Goal: Task Accomplishment & Management: Use online tool/utility

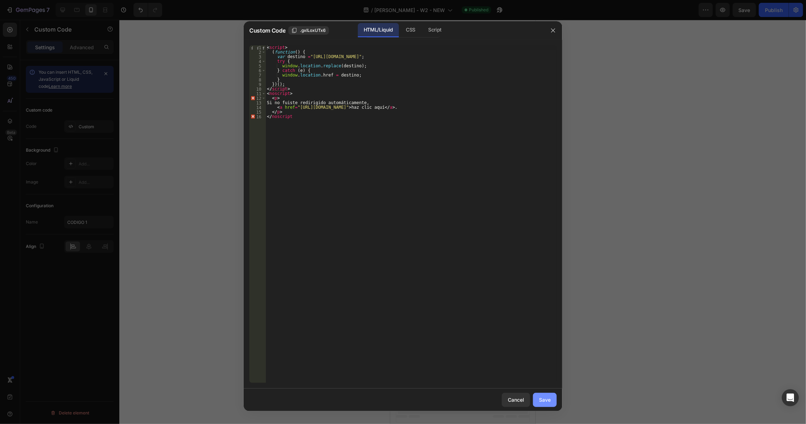
click at [548, 400] on div "Save" at bounding box center [545, 399] width 12 height 7
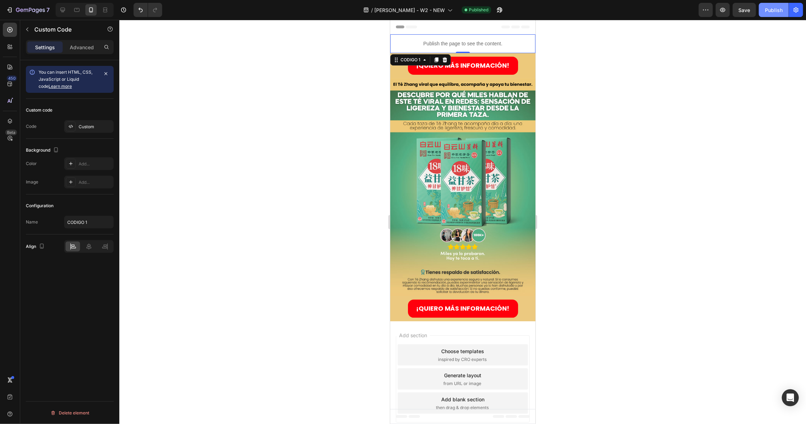
click at [769, 11] on div "Publish" at bounding box center [774, 9] width 18 height 7
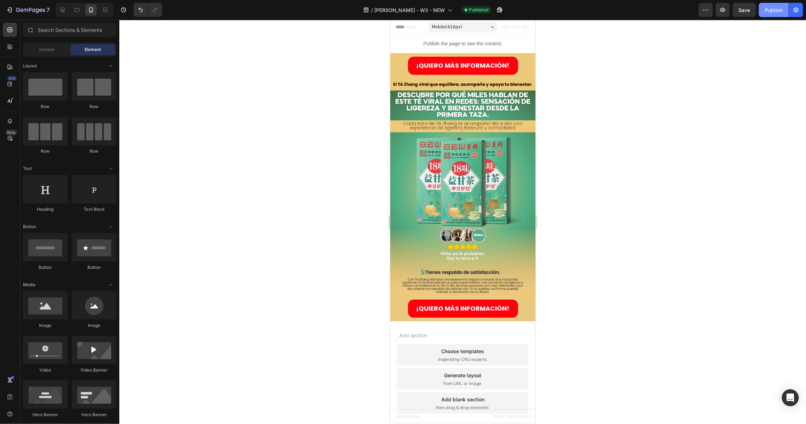
click at [770, 11] on div "Publish" at bounding box center [774, 9] width 18 height 7
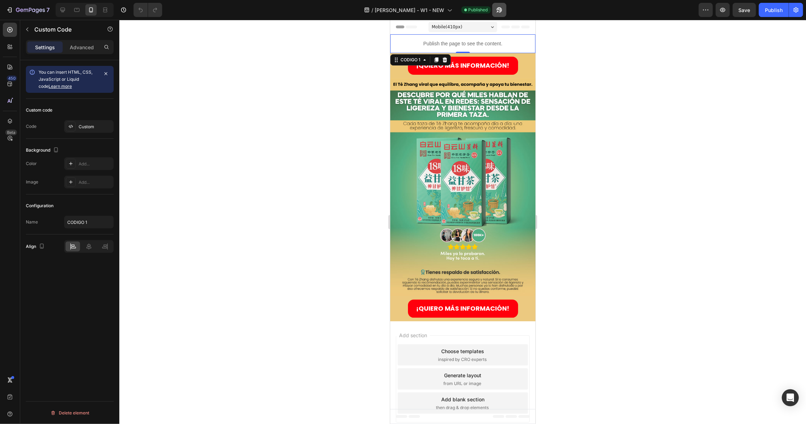
click at [497, 11] on icon "button" at bounding box center [498, 12] width 2 height 2
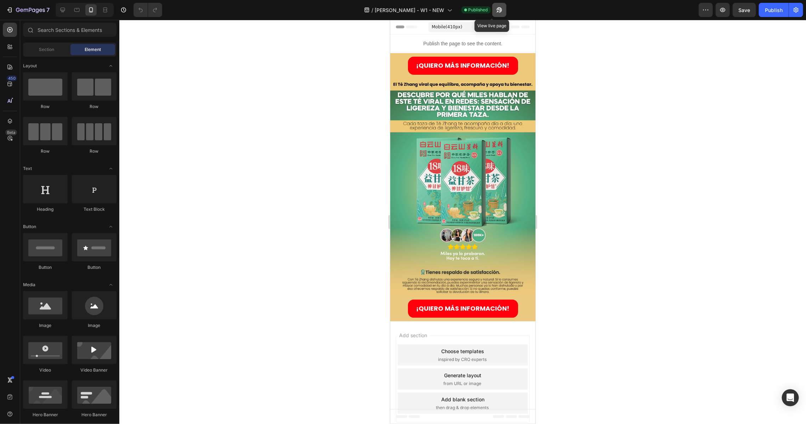
click at [496, 10] on icon "button" at bounding box center [499, 9] width 7 height 7
click at [428, 7] on span "TE ZHANG - W1 - NEW" at bounding box center [409, 9] width 69 height 7
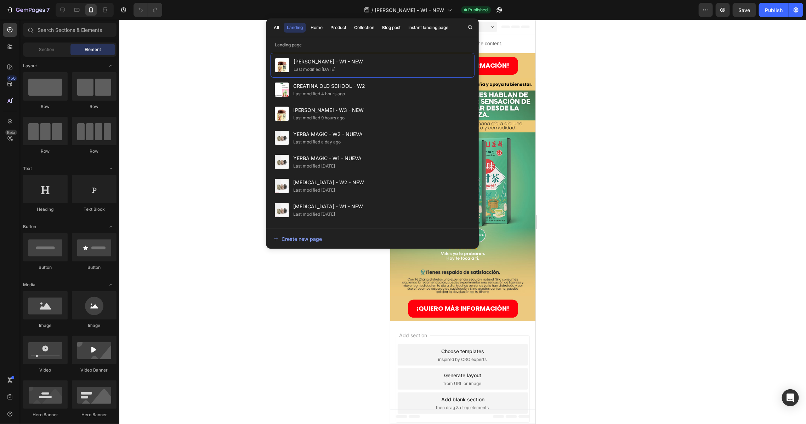
click at [283, 28] on div "All Landing Home Product Collection Blog post Instant landing page" at bounding box center [361, 27] width 190 height 18
click at [272, 27] on button "All" at bounding box center [277, 28] width 12 height 10
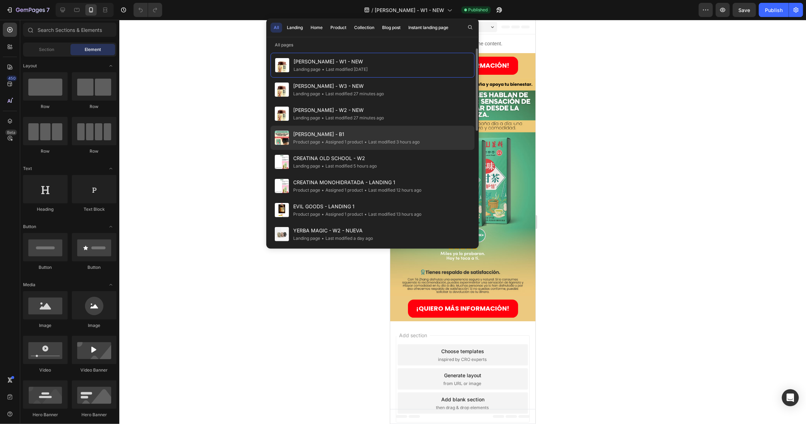
click at [334, 131] on span "TE [PERSON_NAME] - B1" at bounding box center [356, 134] width 126 height 9
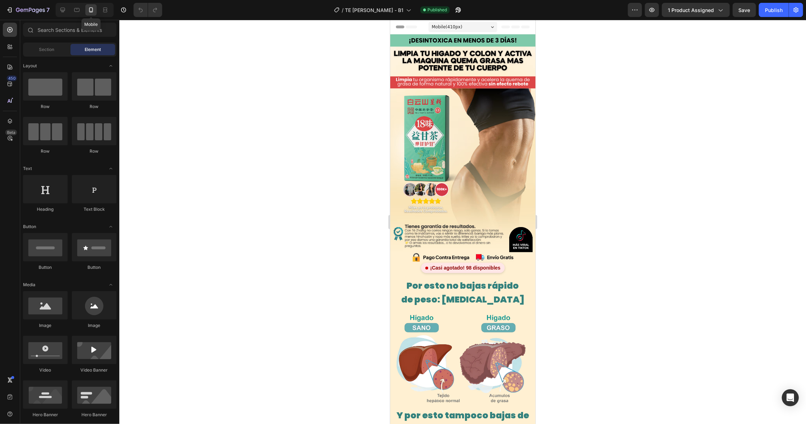
click at [88, 8] on icon at bounding box center [91, 9] width 7 height 7
click at [450, 103] on img at bounding box center [462, 143] width 145 height 218
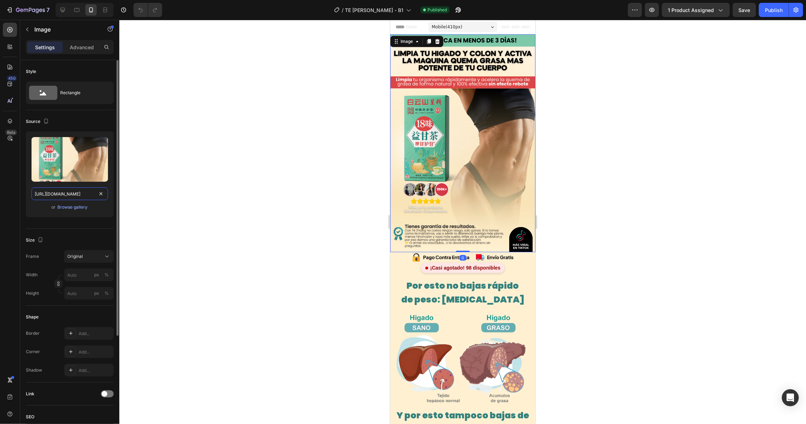
click at [58, 191] on input "[URL][DOMAIN_NAME]" at bounding box center [70, 193] width 77 height 13
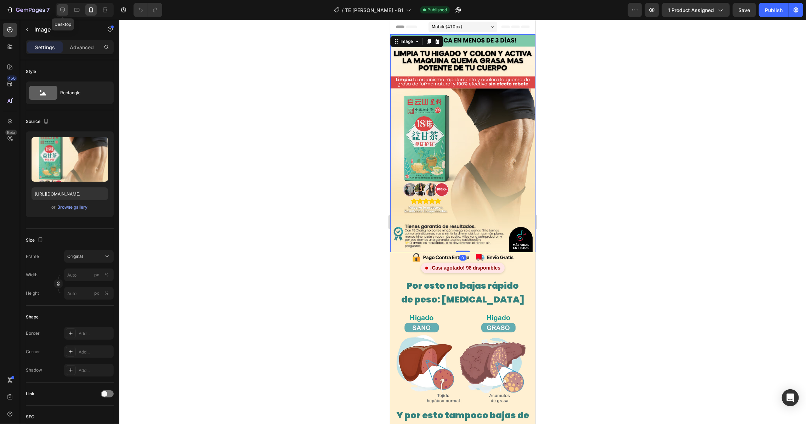
click at [59, 11] on icon at bounding box center [62, 9] width 7 height 7
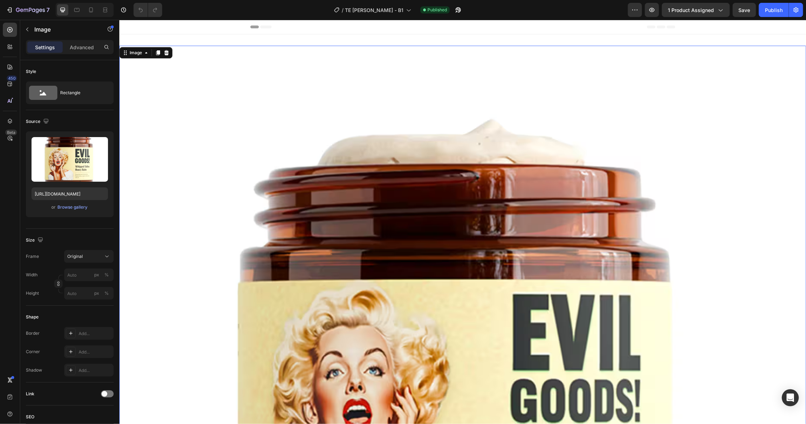
scroll to position [1, 0]
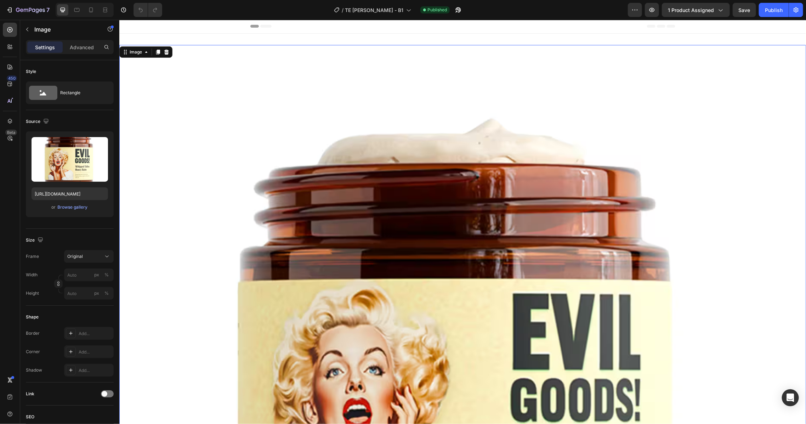
click at [349, 167] on img at bounding box center [462, 388] width 687 height 687
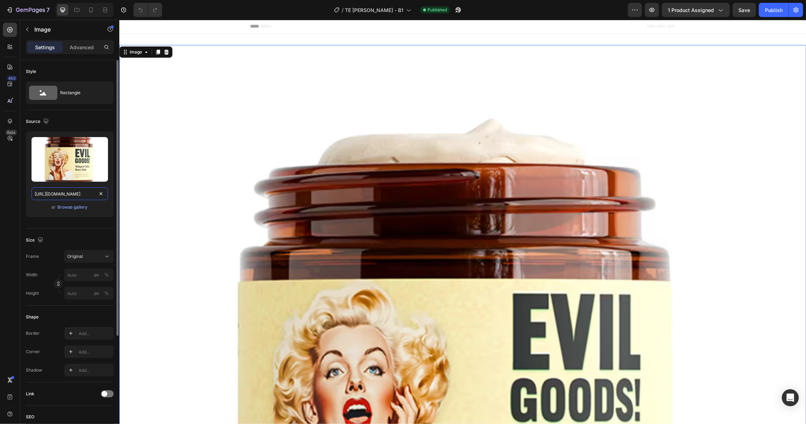
click at [48, 193] on input "[URL][DOMAIN_NAME]" at bounding box center [70, 193] width 77 height 13
paste input "44/8190/8017/files/TE_ZHANG_7.avif?v=1756177949"
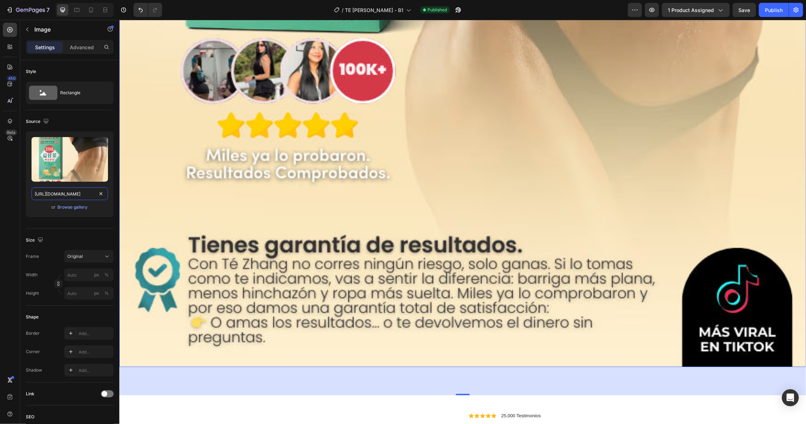
scroll to position [946, 0]
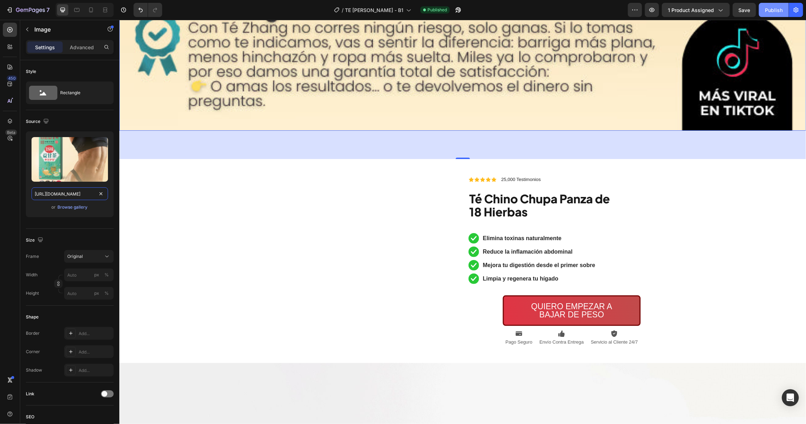
type input "[URL][DOMAIN_NAME]"
click at [776, 4] on button "Publish" at bounding box center [774, 10] width 30 height 14
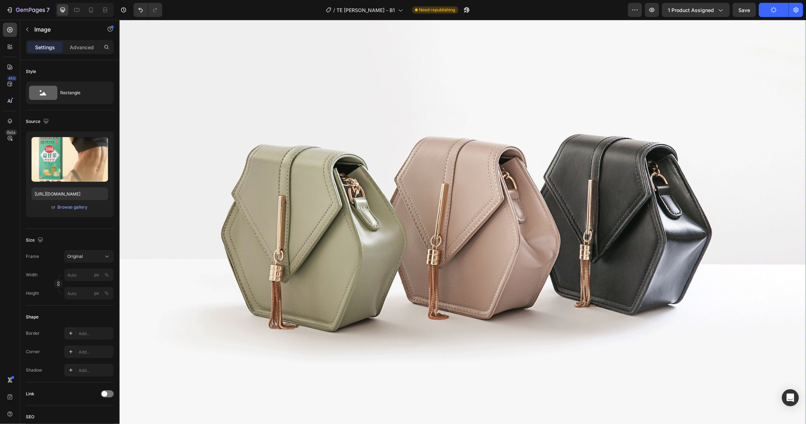
scroll to position [1371, 0]
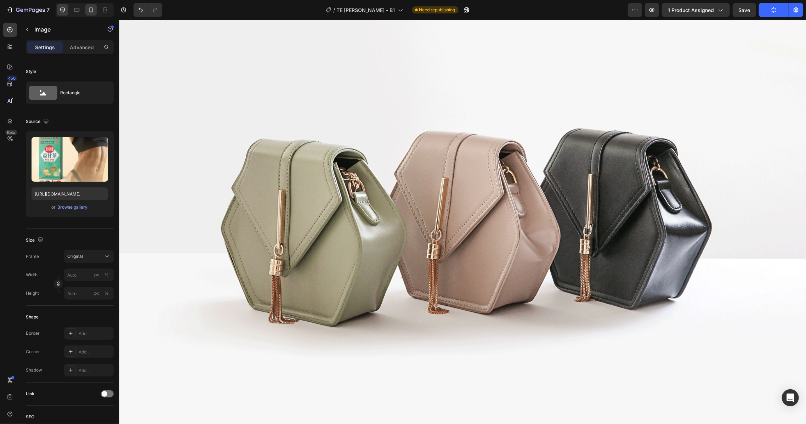
click at [89, 10] on icon at bounding box center [91, 9] width 7 height 7
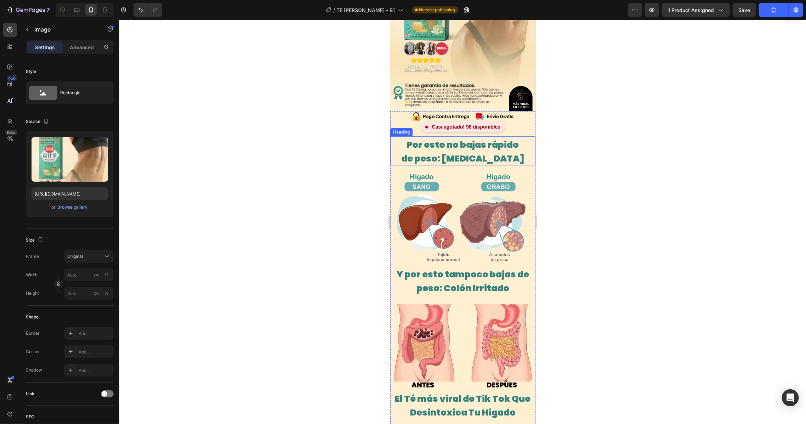
scroll to position [142, 0]
click at [444, 110] on img at bounding box center [462, 115] width 145 height 11
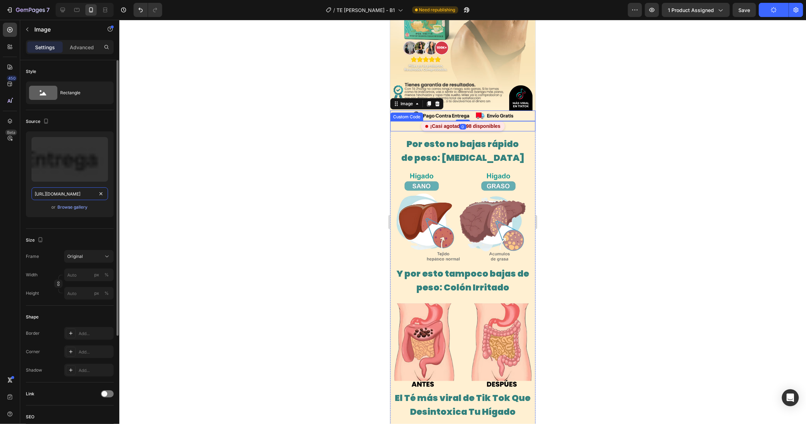
click at [56, 194] on input "[URL][DOMAIN_NAME]" at bounding box center [70, 193] width 77 height 13
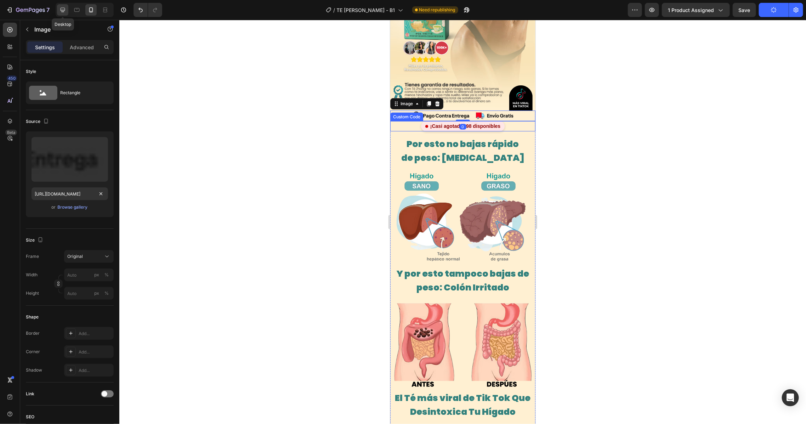
click at [64, 8] on icon at bounding box center [63, 10] width 5 height 5
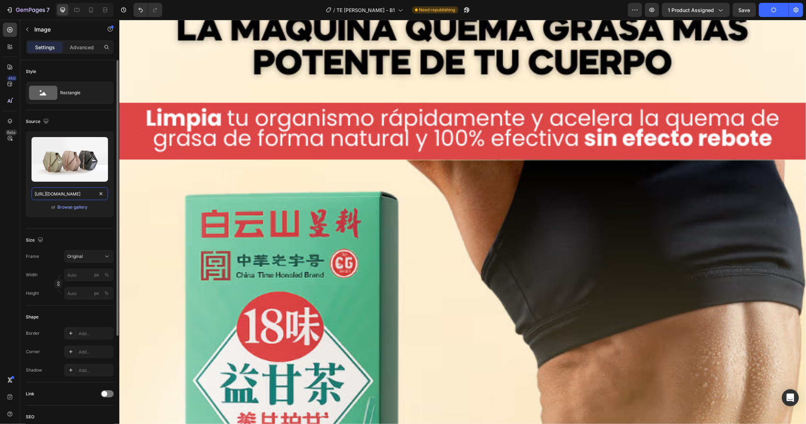
click at [62, 192] on input "[URL][DOMAIN_NAME]" at bounding box center [70, 193] width 77 height 13
paste input "[DOMAIN_NAME][URL]"
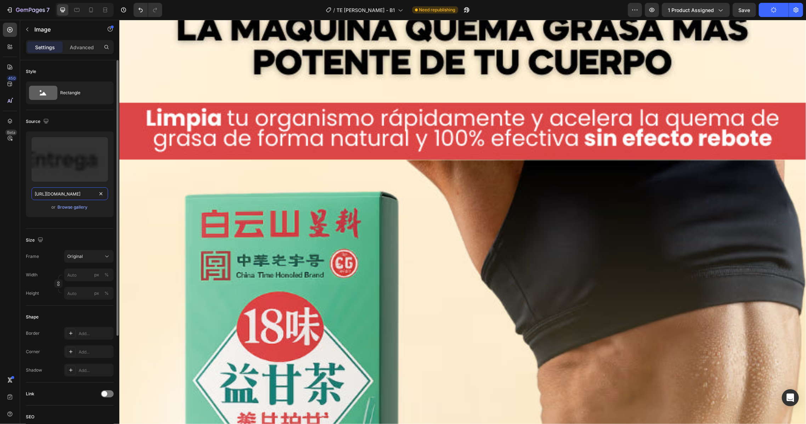
scroll to position [0, 164]
type input "[URL][DOMAIN_NAME]"
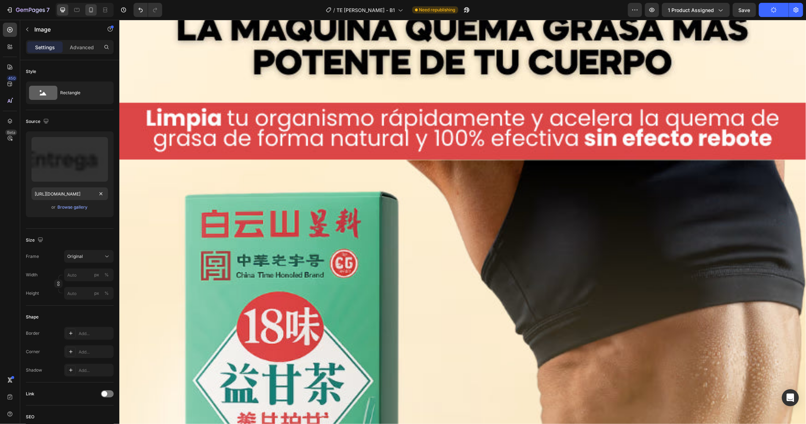
scroll to position [0, 0]
click at [89, 10] on icon at bounding box center [91, 9] width 7 height 7
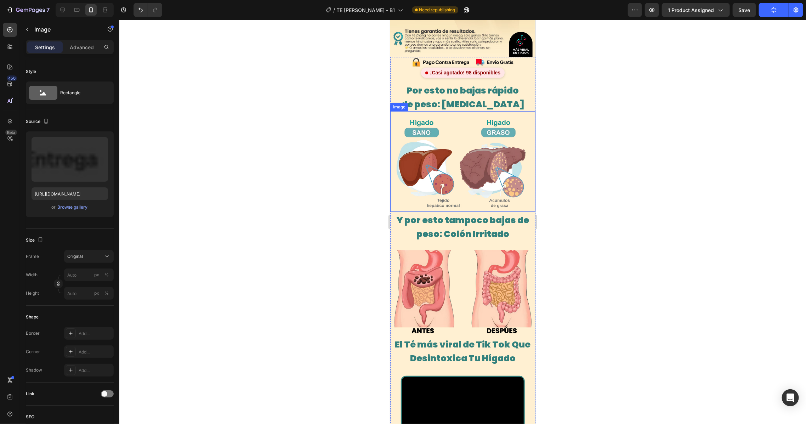
scroll to position [196, 0]
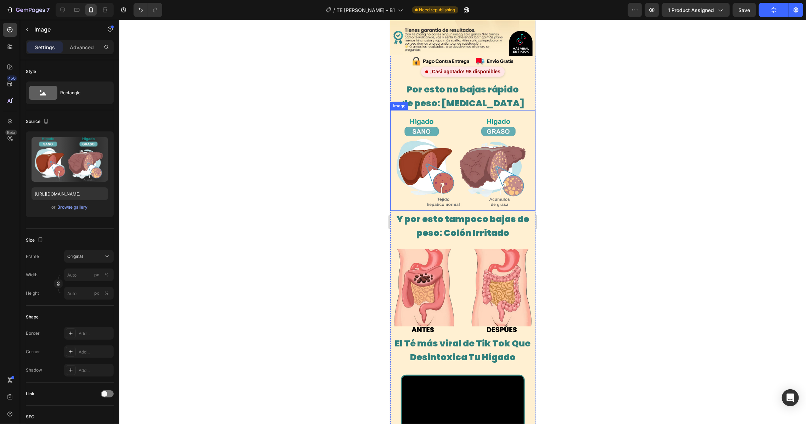
click at [446, 122] on img at bounding box center [462, 160] width 145 height 100
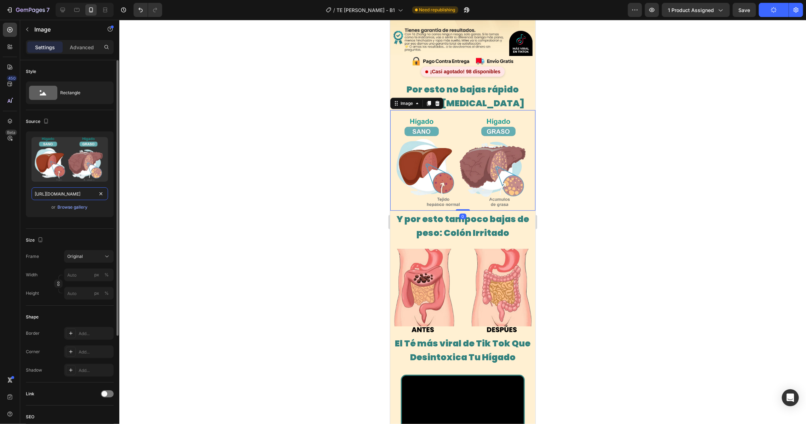
click at [69, 193] on input "[URL][DOMAIN_NAME]" at bounding box center [70, 193] width 77 height 13
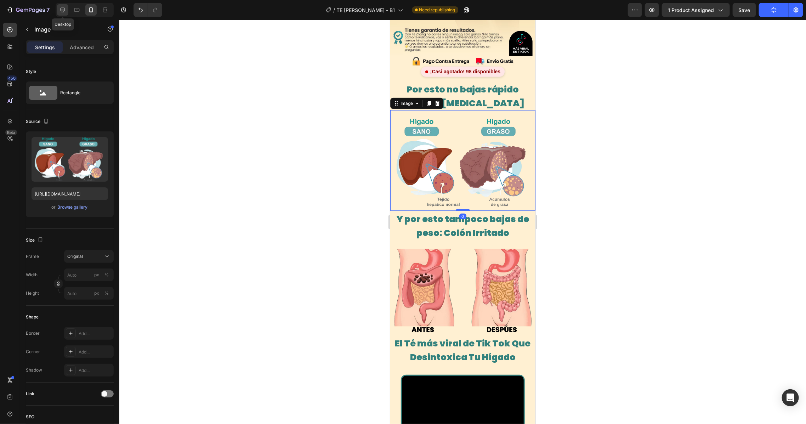
click at [61, 10] on icon at bounding box center [63, 10] width 5 height 5
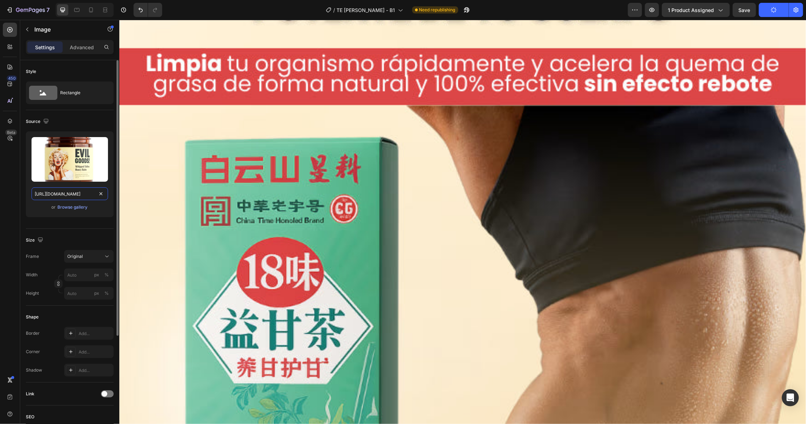
click at [73, 189] on input "[URL][DOMAIN_NAME]" at bounding box center [70, 193] width 77 height 13
paste input "44/8190/8017/files/Diseno_sin_titulo.avif?v=1756177498"
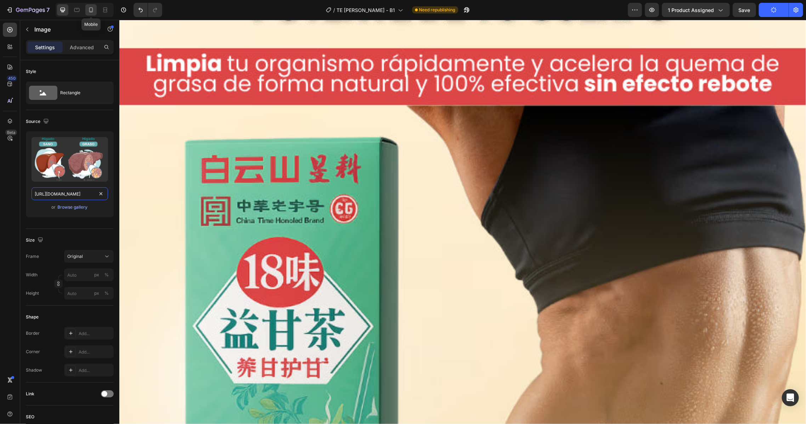
type input "[URL][DOMAIN_NAME]"
click at [91, 11] on icon at bounding box center [91, 9] width 4 height 5
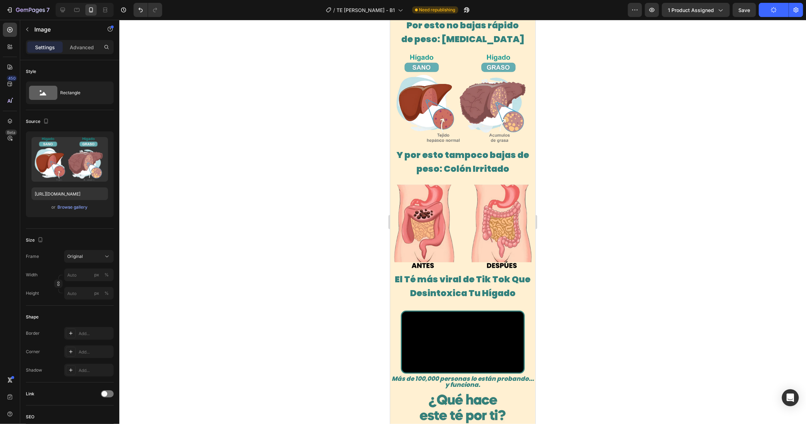
scroll to position [250, 0]
click at [449, 192] on img at bounding box center [463, 223] width 138 height 96
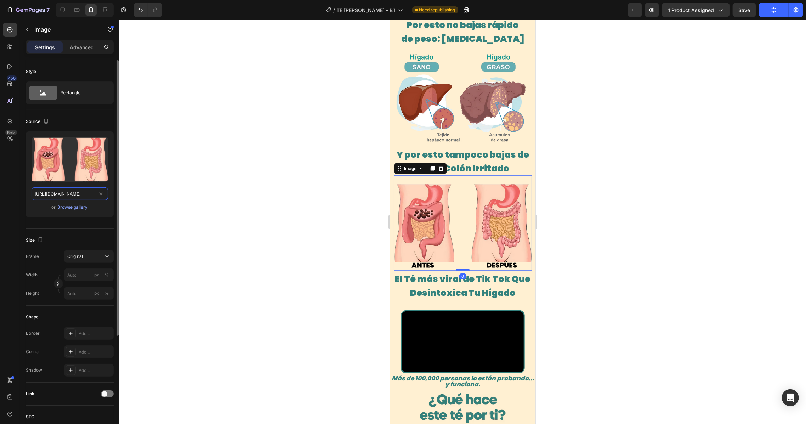
click at [77, 190] on input "[URL][DOMAIN_NAME]" at bounding box center [70, 193] width 77 height 13
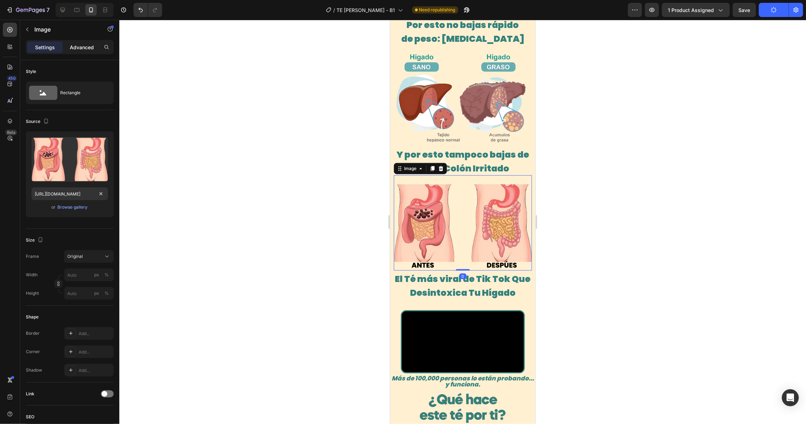
click at [85, 44] on p "Advanced" at bounding box center [82, 47] width 24 height 7
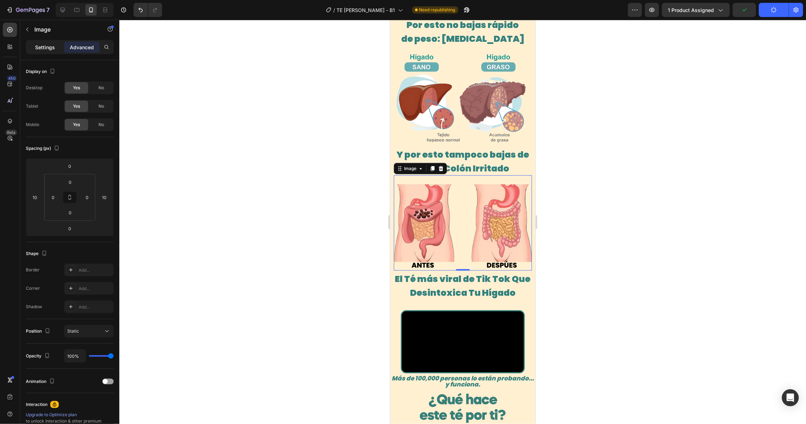
click at [48, 49] on p "Settings" at bounding box center [45, 47] width 20 height 7
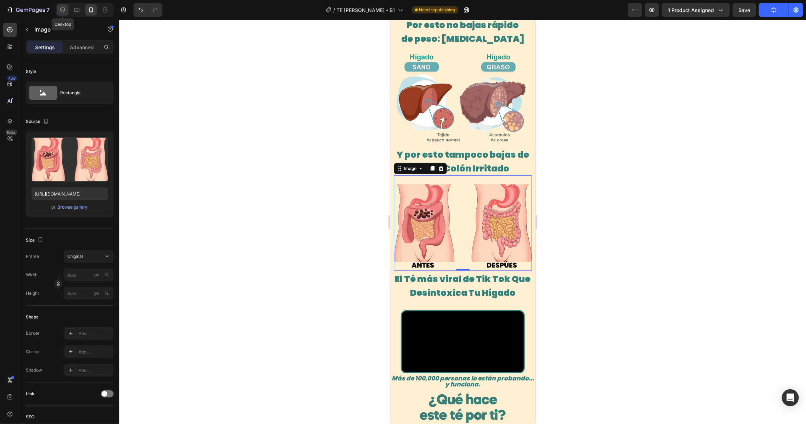
click at [67, 10] on div at bounding box center [62, 9] width 11 height 11
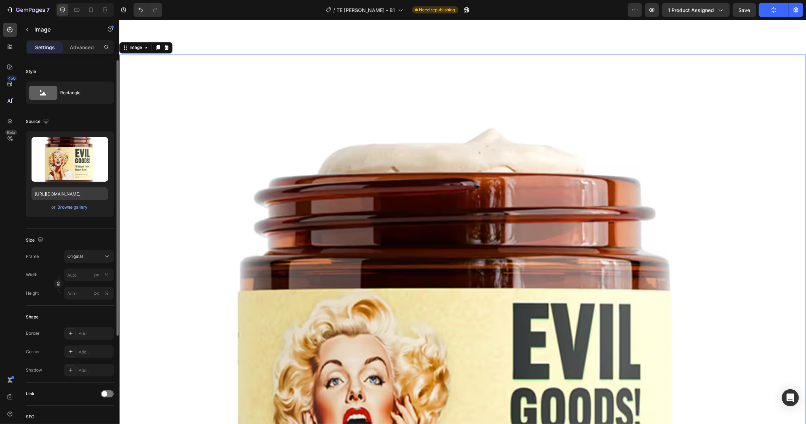
scroll to position [900, 0]
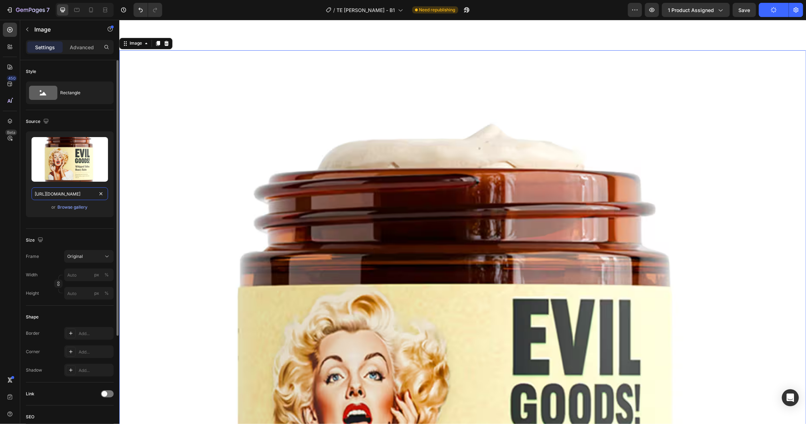
click at [70, 194] on input "[URL][DOMAIN_NAME]" at bounding box center [70, 193] width 77 height 13
paste input "44/8190/8017/files/COLON_ANTES_Y_DESPUES_1.avif?v=1756179005"
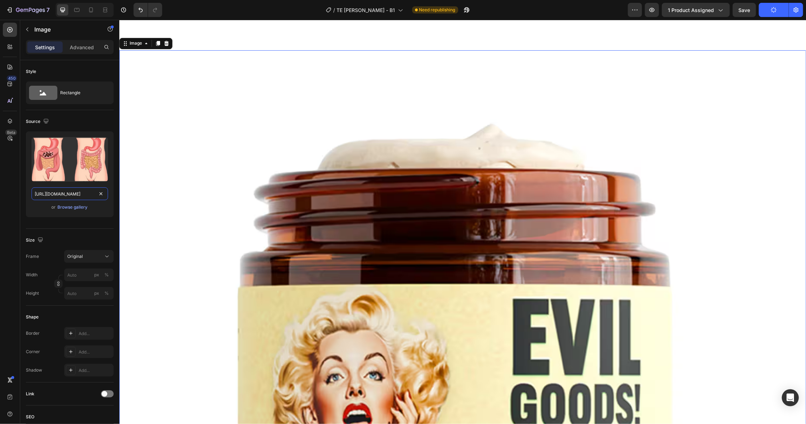
scroll to position [0, 152]
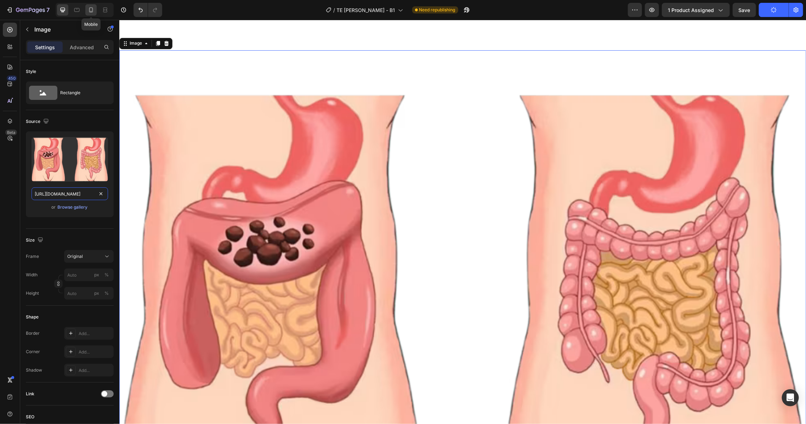
type input "[URL][DOMAIN_NAME]"
click at [94, 11] on icon at bounding box center [91, 9] width 7 height 7
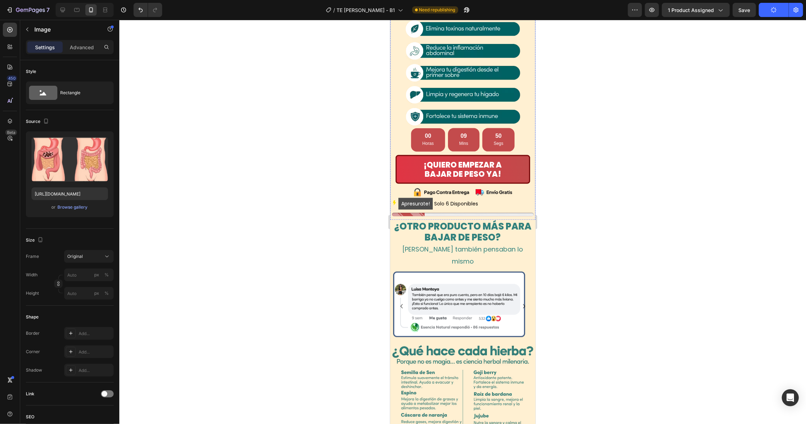
scroll to position [657, 0]
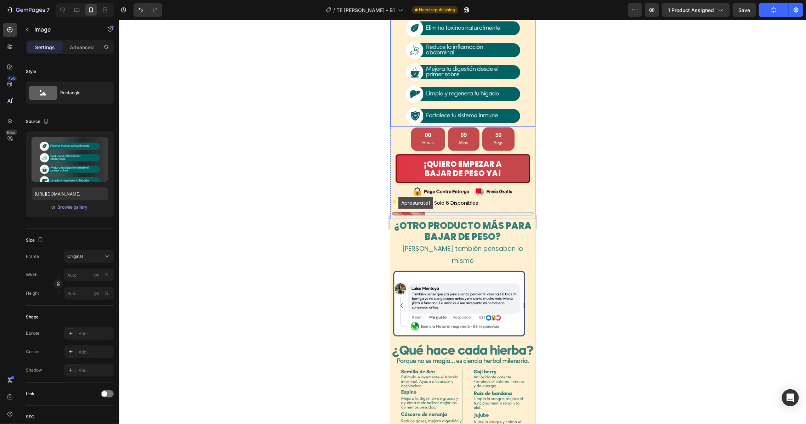
click at [452, 126] on img at bounding box center [462, 53] width 145 height 146
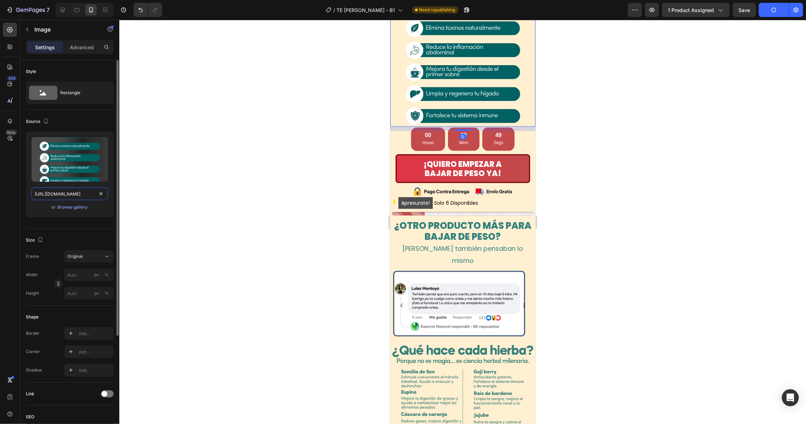
drag, startPoint x: 50, startPoint y: 191, endPoint x: 53, endPoint y: 189, distance: 3.8
click at [51, 191] on input "[URL][DOMAIN_NAME]" at bounding box center [70, 193] width 77 height 13
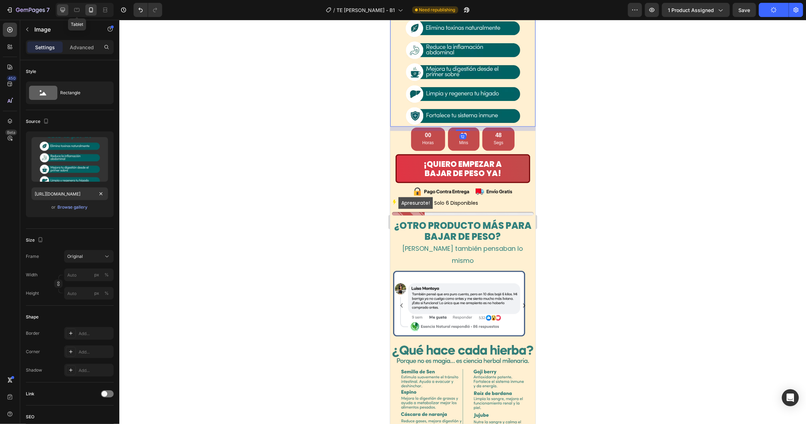
click at [62, 5] on div at bounding box center [62, 9] width 11 height 11
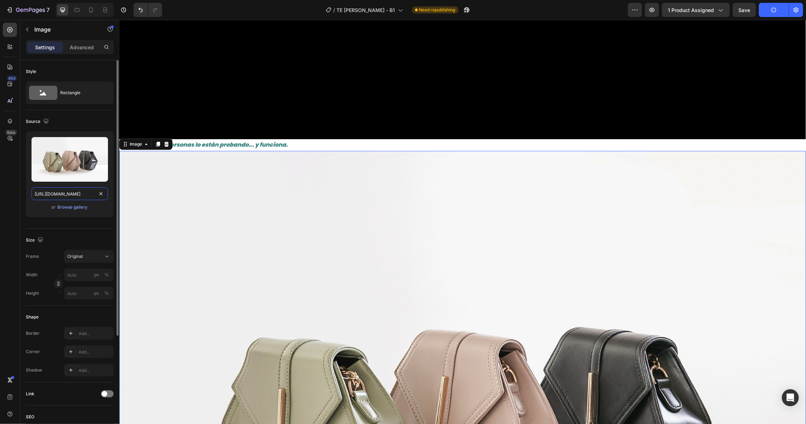
click at [77, 194] on input "[URL][DOMAIN_NAME]" at bounding box center [70, 193] width 77 height 13
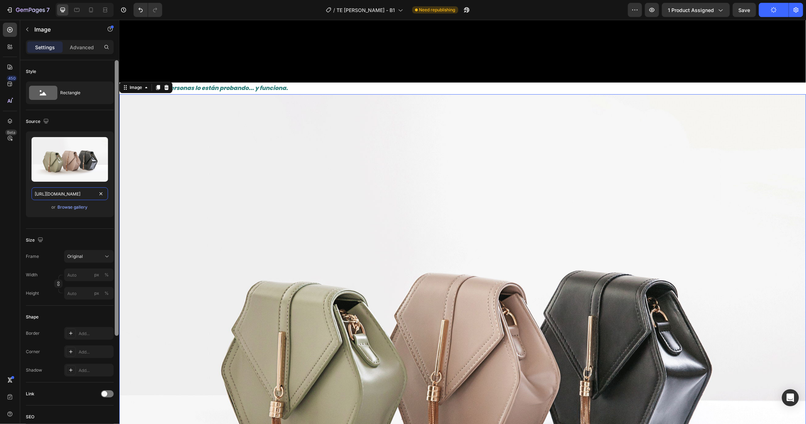
scroll to position [1813, 0]
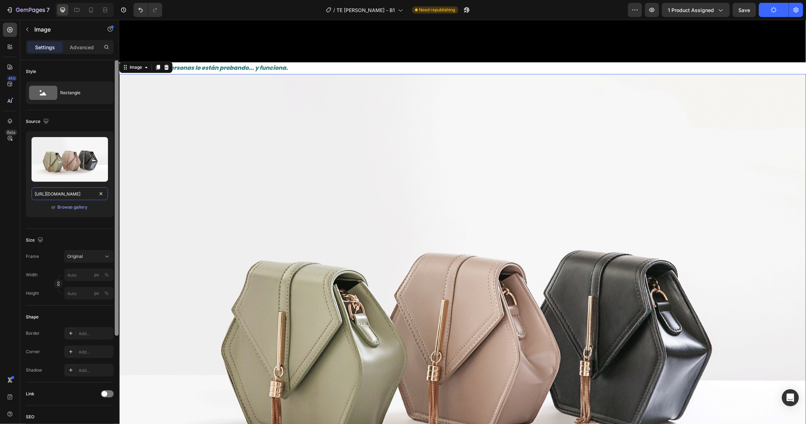
paste input "[DOMAIN_NAME][URL]"
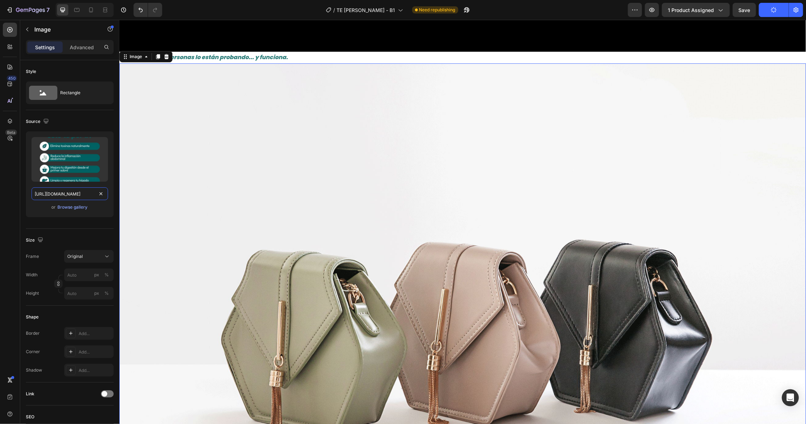
scroll to position [1817, 0]
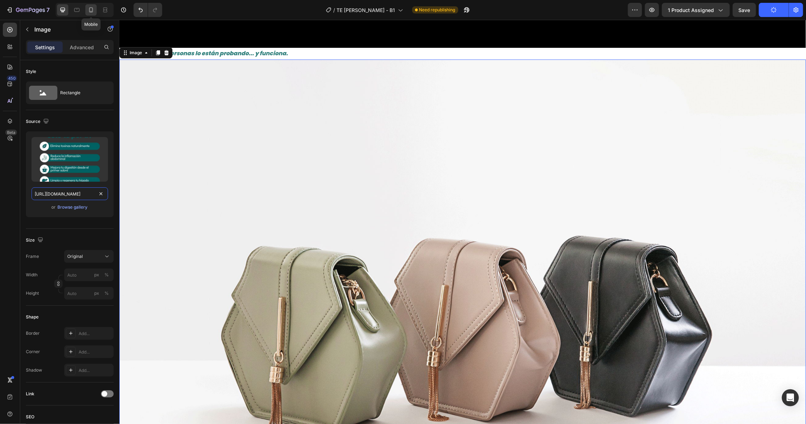
type input "[URL][DOMAIN_NAME]"
click at [93, 8] on icon at bounding box center [91, 9] width 4 height 5
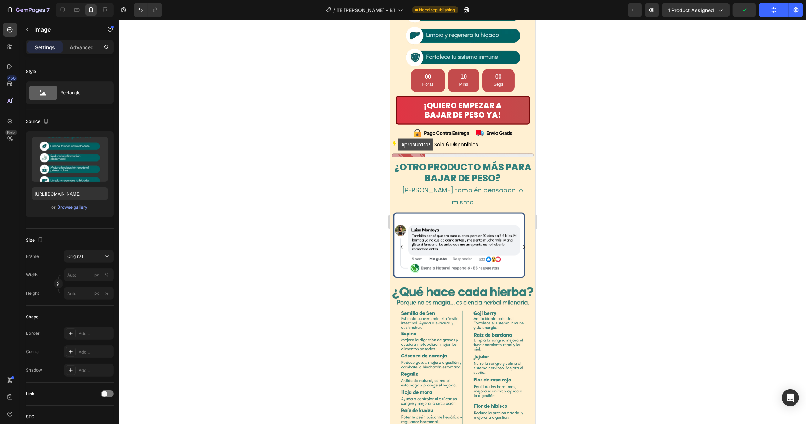
scroll to position [858, 0]
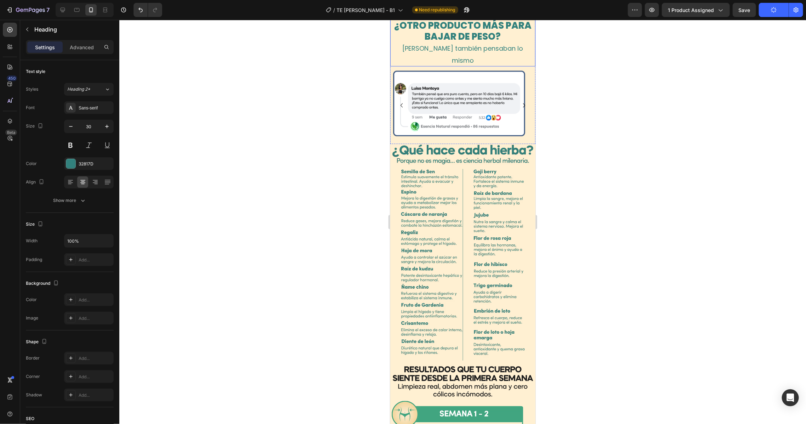
click at [451, 43] on strong "¿OTRO PRODUCTO MÁS PARA BAJAR DE PESO?" at bounding box center [462, 31] width 137 height 24
click at [448, 144] on img at bounding box center [459, 105] width 138 height 78
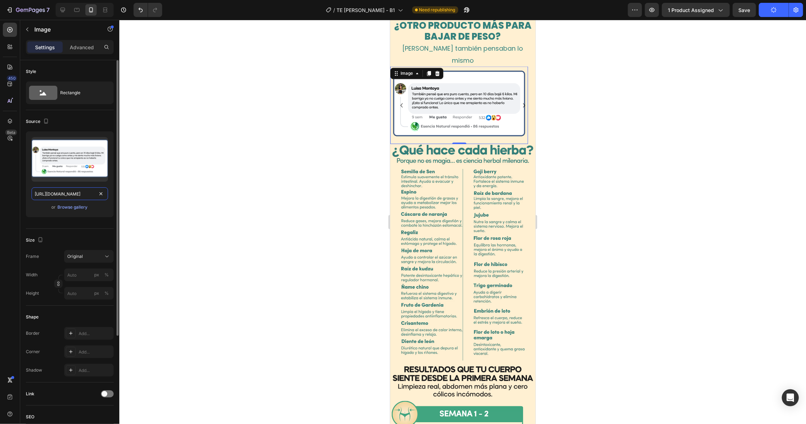
click at [68, 194] on input "[URL][DOMAIN_NAME]" at bounding box center [70, 193] width 77 height 13
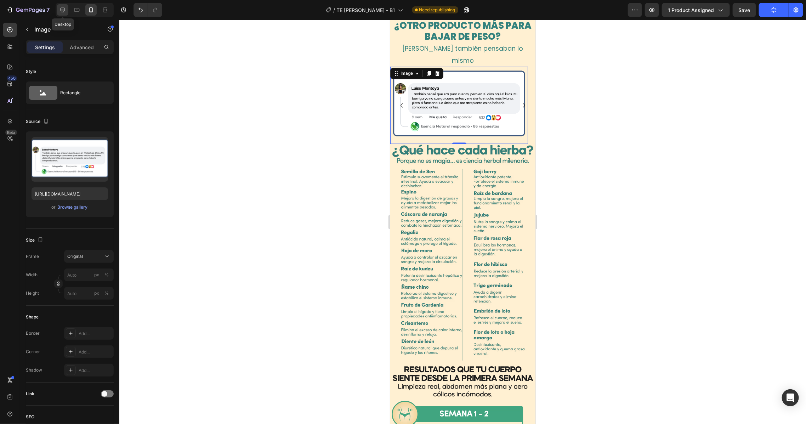
click at [58, 10] on div at bounding box center [62, 9] width 11 height 11
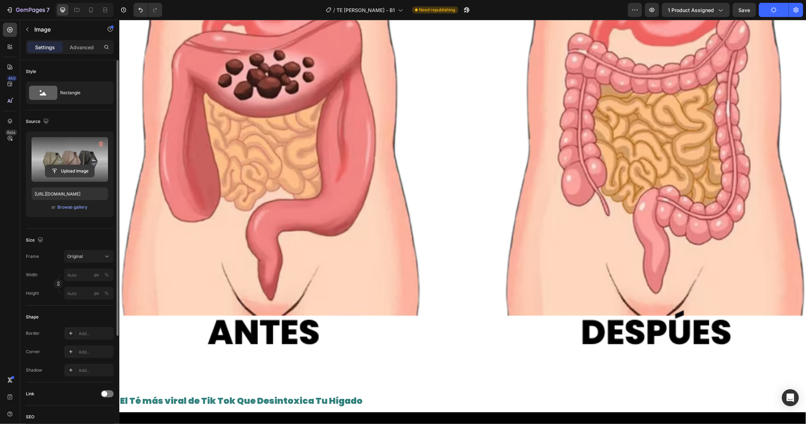
scroll to position [1066, 0]
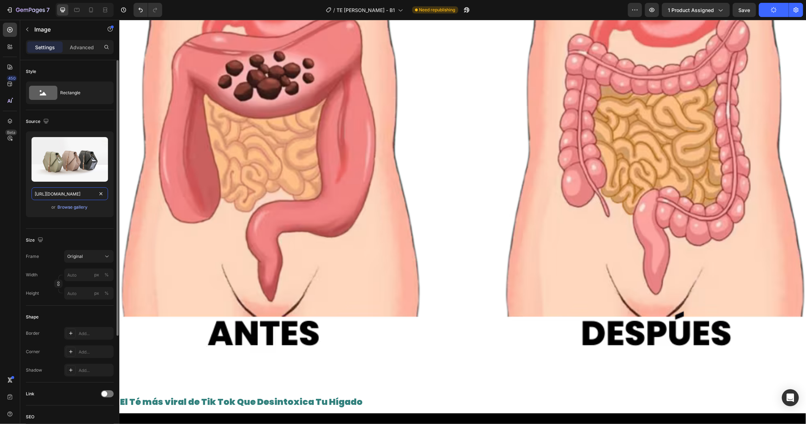
click at [76, 197] on input "[URL][DOMAIN_NAME]" at bounding box center [70, 193] width 77 height 13
paste input "[DOMAIN_NAME][URL]"
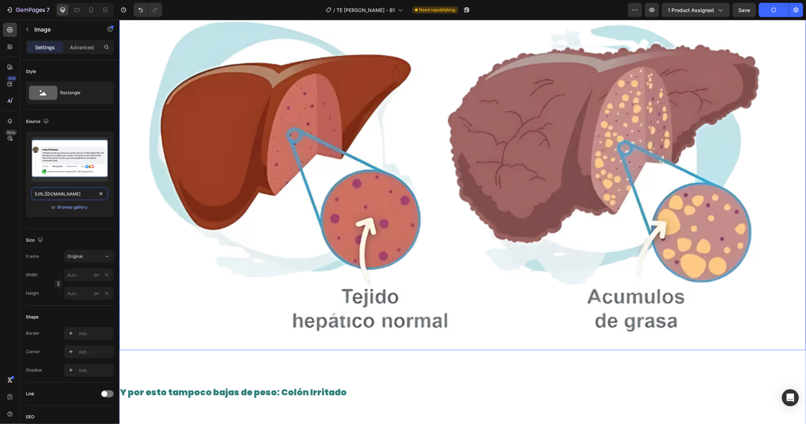
scroll to position [546, 0]
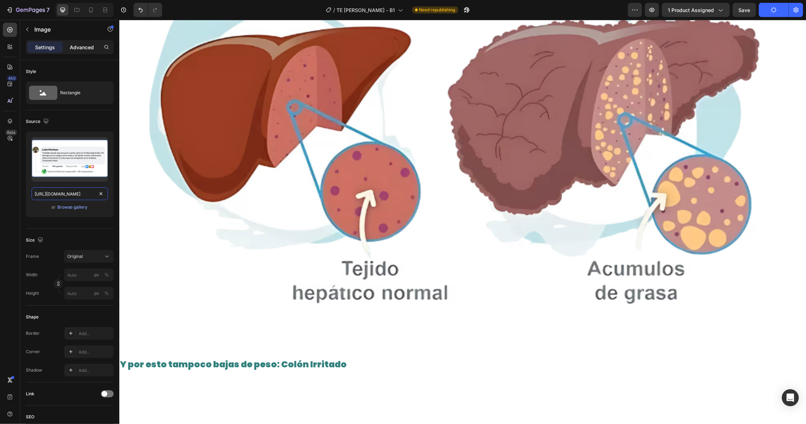
type input "[URL][DOMAIN_NAME]"
click at [77, 45] on p "Advanced" at bounding box center [82, 47] width 24 height 7
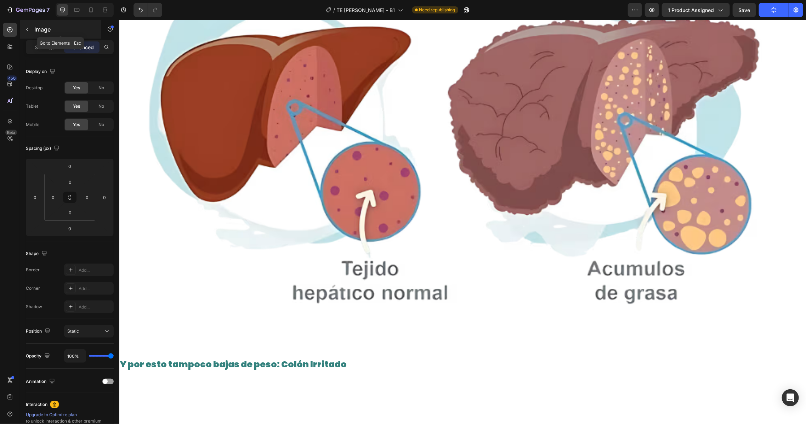
click at [44, 45] on p "Settings" at bounding box center [45, 47] width 20 height 7
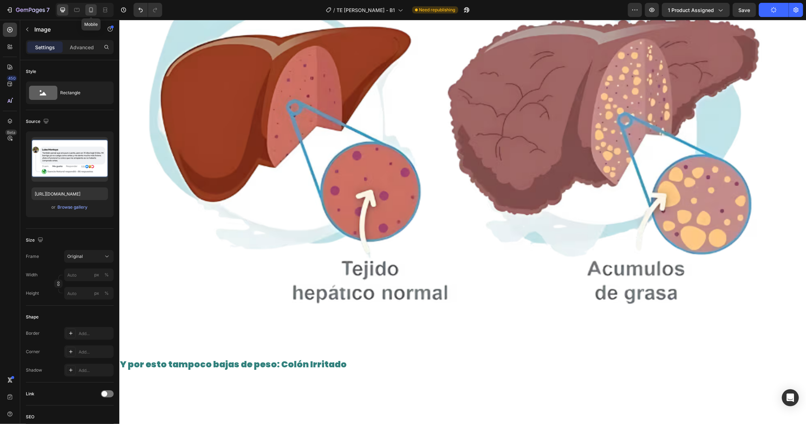
click at [90, 10] on icon at bounding box center [91, 9] width 7 height 7
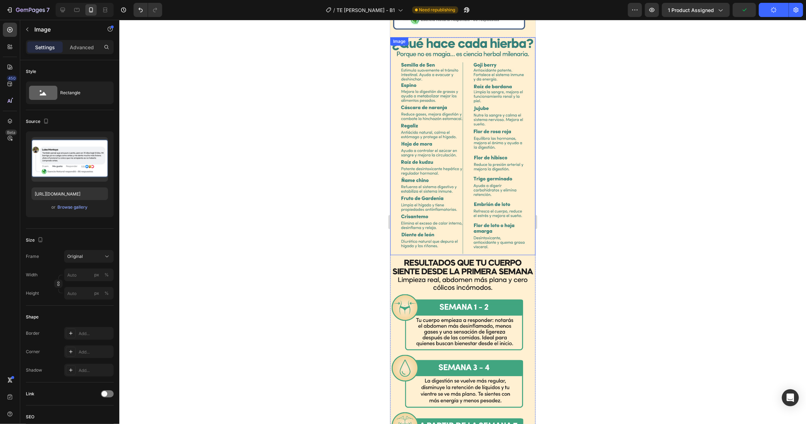
scroll to position [1058, 0]
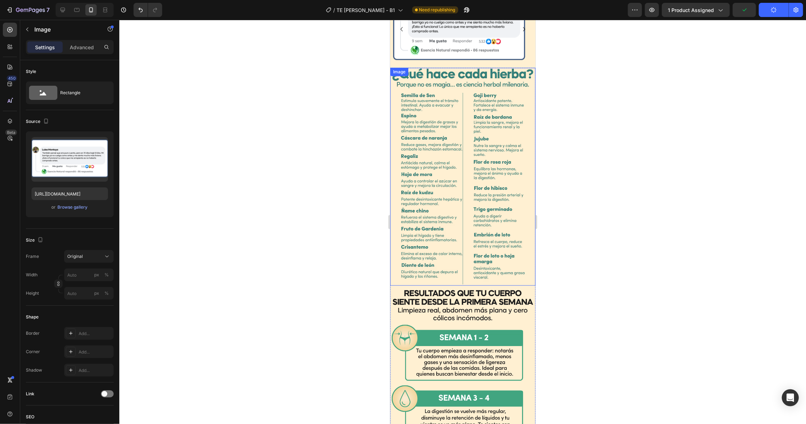
click at [440, 146] on img at bounding box center [462, 176] width 145 height 218
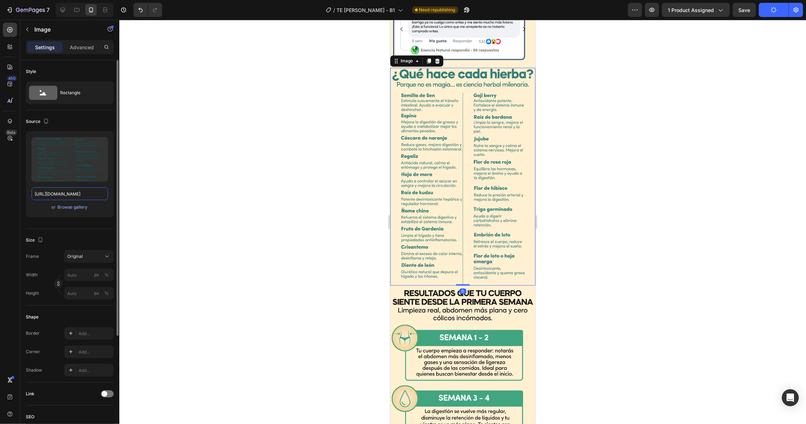
click at [56, 190] on input "[URL][DOMAIN_NAME]" at bounding box center [70, 193] width 77 height 13
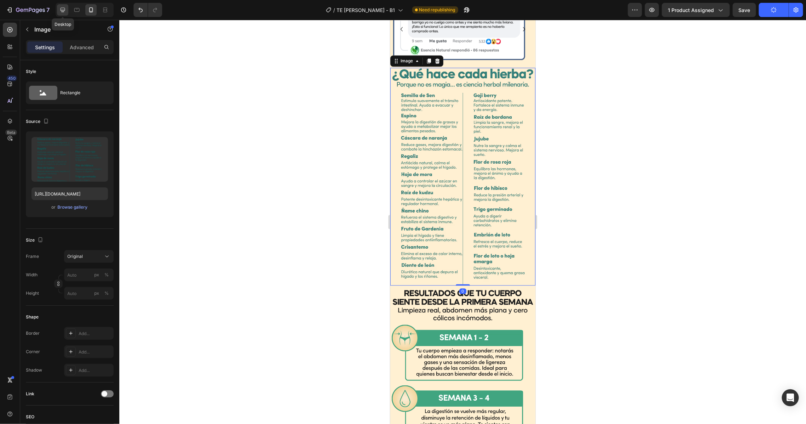
click at [60, 13] on icon at bounding box center [62, 9] width 7 height 7
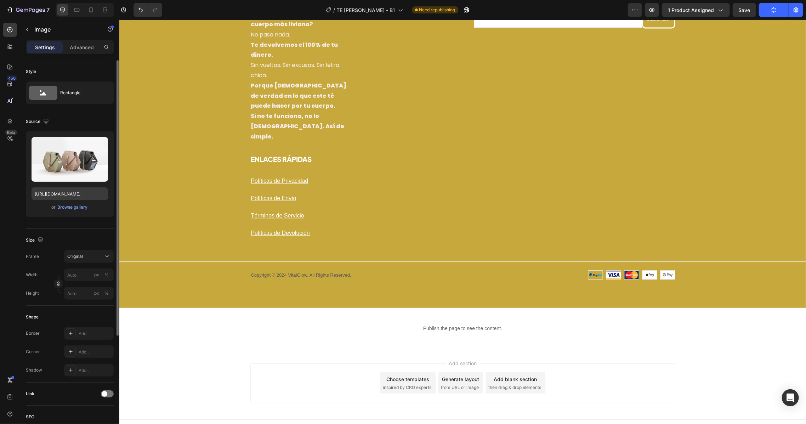
scroll to position [1068, 0]
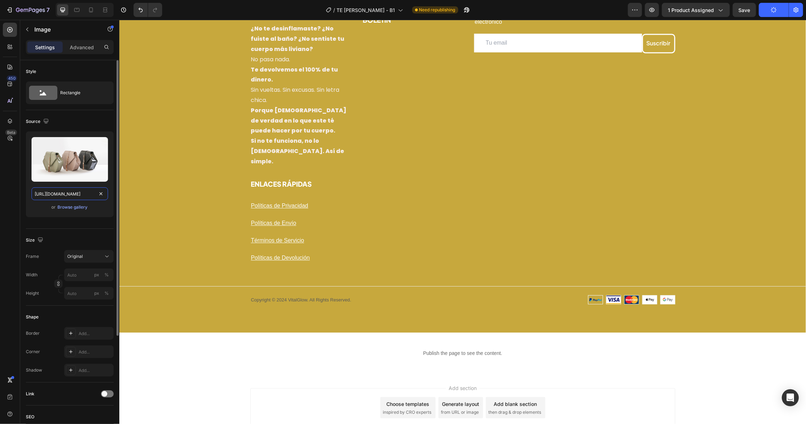
click at [58, 193] on input "[URL][DOMAIN_NAME]" at bounding box center [70, 193] width 77 height 13
paste input "[DOMAIN_NAME][URL]"
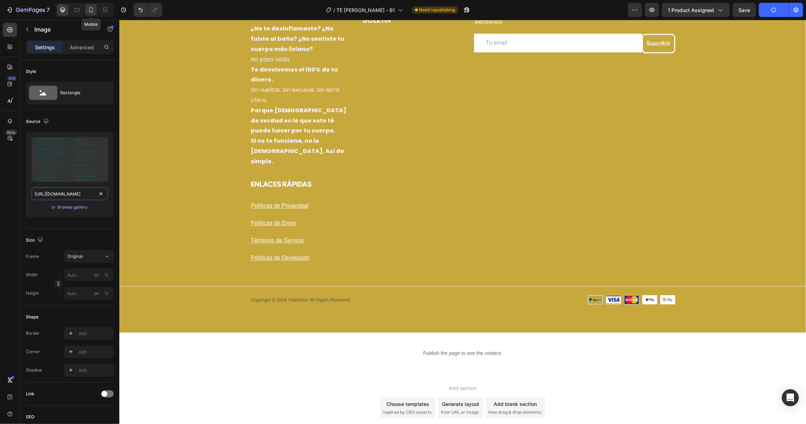
type input "[URL][DOMAIN_NAME]"
click at [91, 11] on icon at bounding box center [91, 9] width 7 height 7
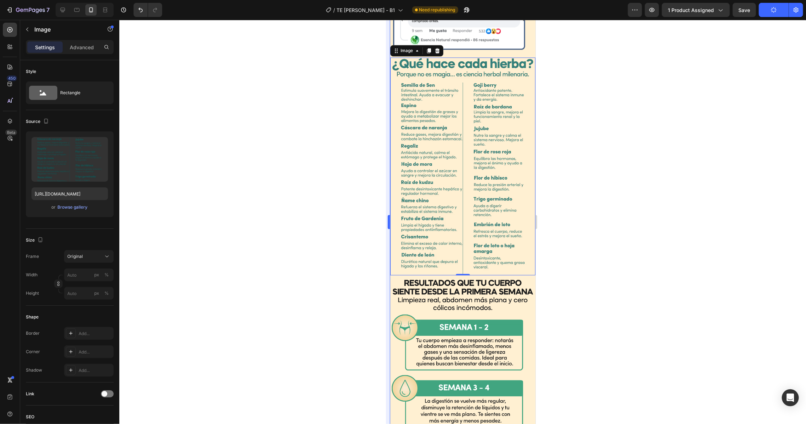
scroll to position [1069, 0]
click at [441, 275] on img at bounding box center [462, 384] width 145 height 218
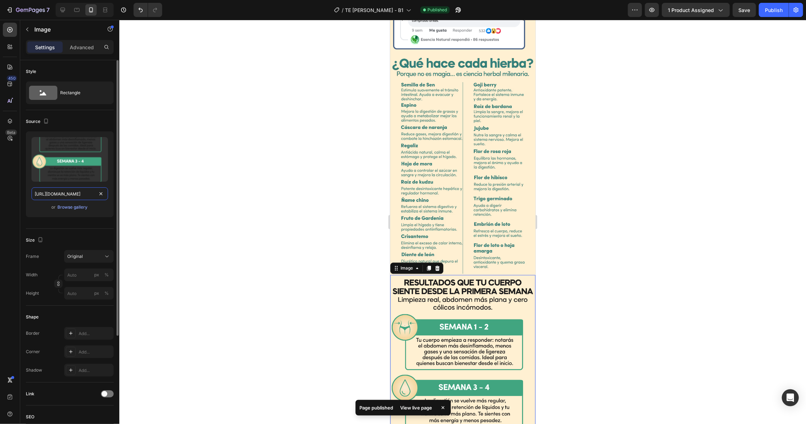
click at [59, 193] on input "[URL][DOMAIN_NAME]" at bounding box center [70, 193] width 77 height 13
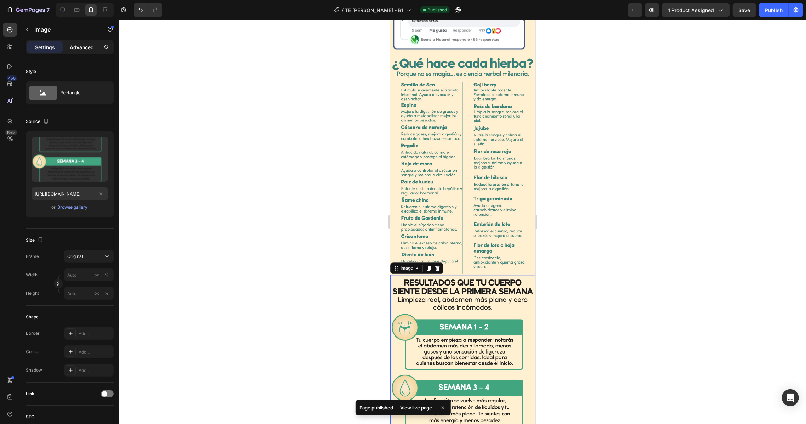
click at [72, 44] on p "Advanced" at bounding box center [82, 47] width 24 height 7
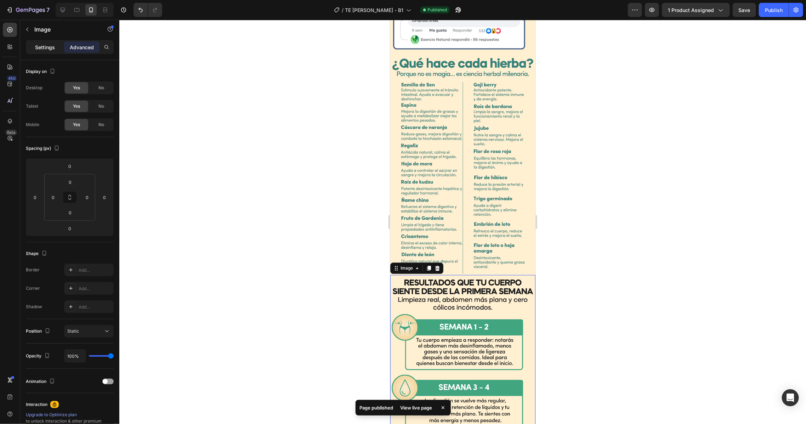
click at [35, 45] on p "Settings" at bounding box center [45, 47] width 20 height 7
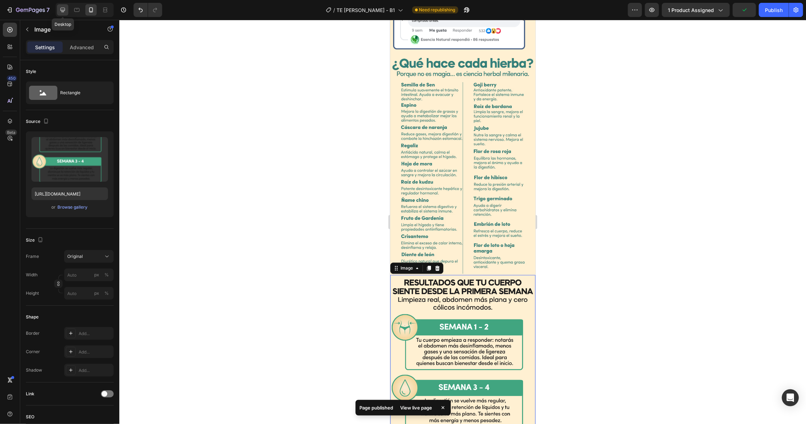
click at [61, 8] on icon at bounding box center [62, 9] width 7 height 7
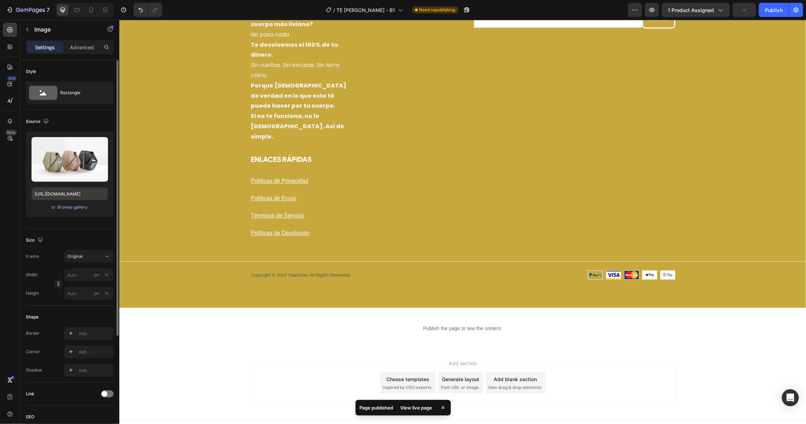
scroll to position [1068, 0]
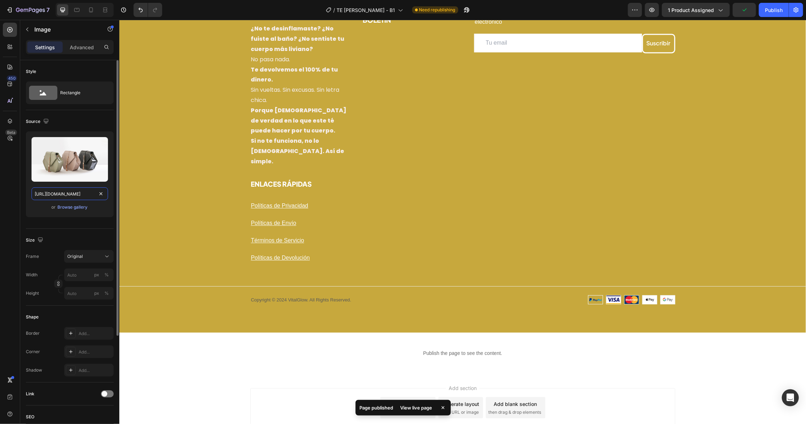
click at [69, 194] on input "[URL][DOMAIN_NAME]" at bounding box center [70, 193] width 77 height 13
paste input "[DOMAIN_NAME][URL]"
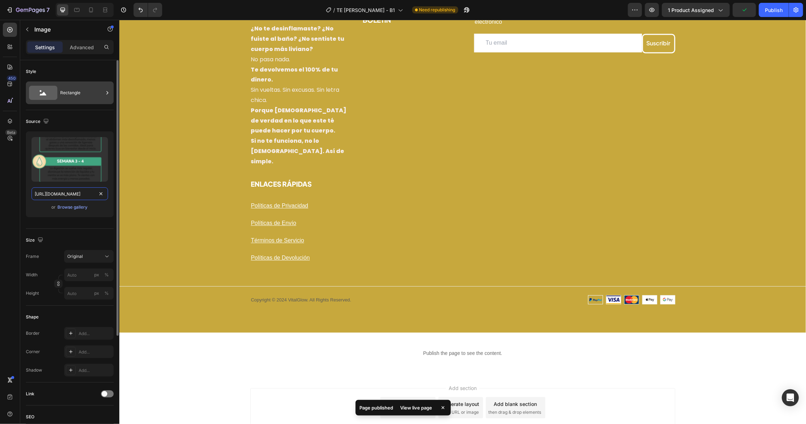
scroll to position [0, 121]
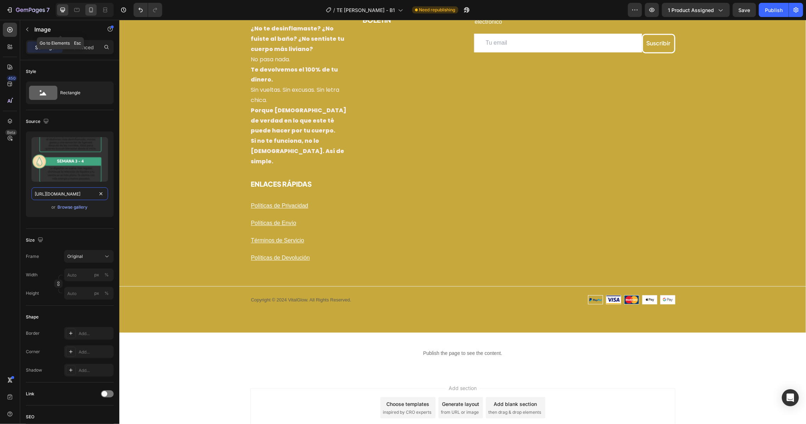
type input "[URL][DOMAIN_NAME]"
click at [91, 8] on icon at bounding box center [91, 9] width 7 height 7
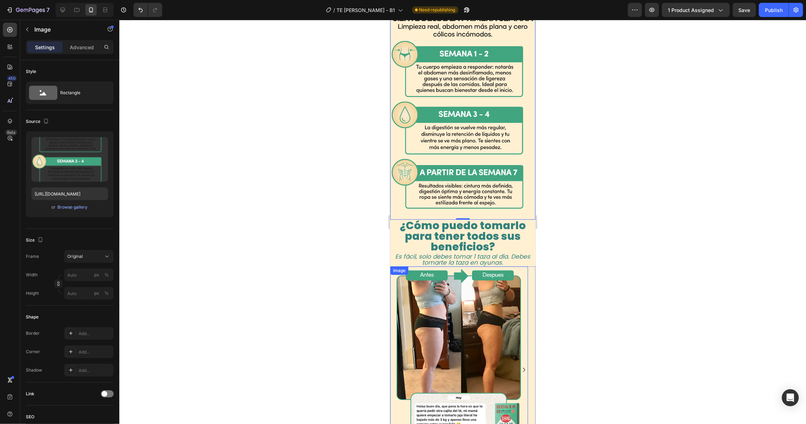
scroll to position [1417, 0]
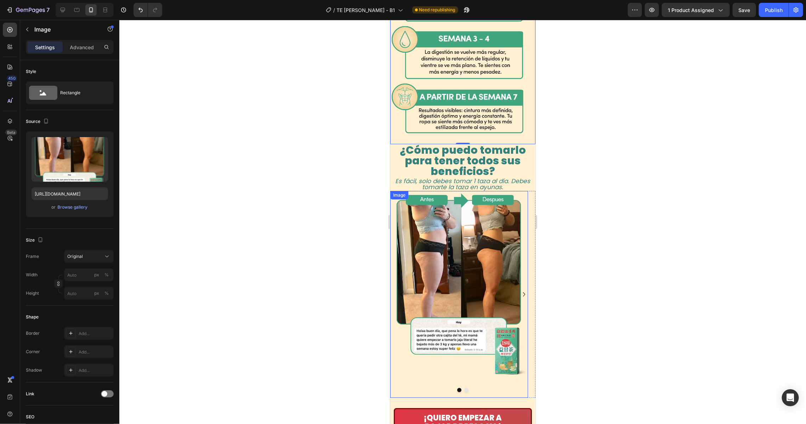
click at [431, 216] on img at bounding box center [459, 294] width 138 height 207
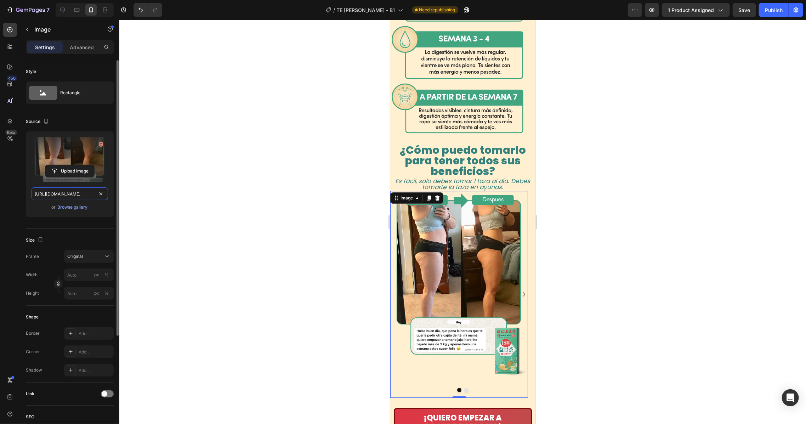
drag, startPoint x: 68, startPoint y: 193, endPoint x: 78, endPoint y: 146, distance: 48.5
click at [68, 193] on input "[URL][DOMAIN_NAME]" at bounding box center [70, 193] width 77 height 13
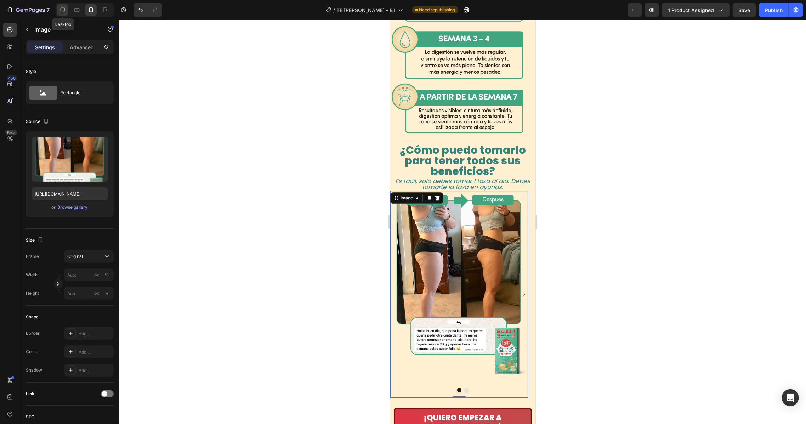
click at [62, 7] on icon at bounding box center [62, 9] width 7 height 7
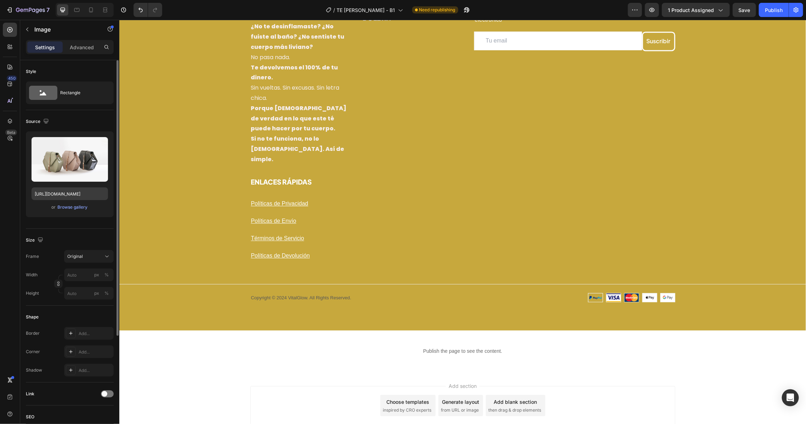
scroll to position [1068, 0]
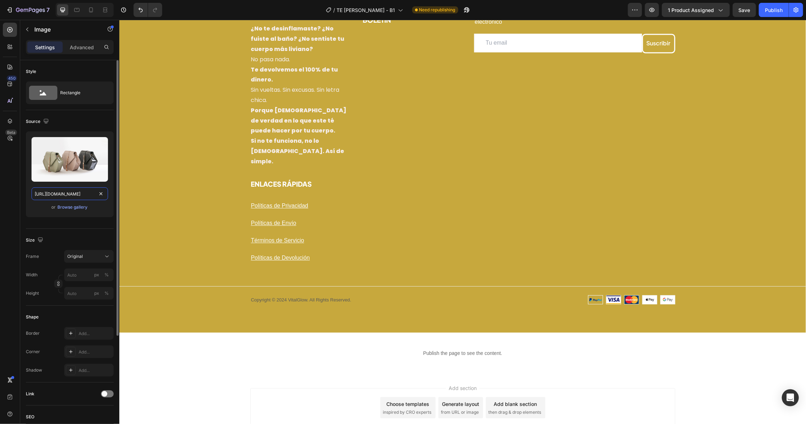
click at [77, 194] on input "[URL][DOMAIN_NAME]" at bounding box center [70, 193] width 77 height 13
paste input "[DOMAIN_NAME][URL]"
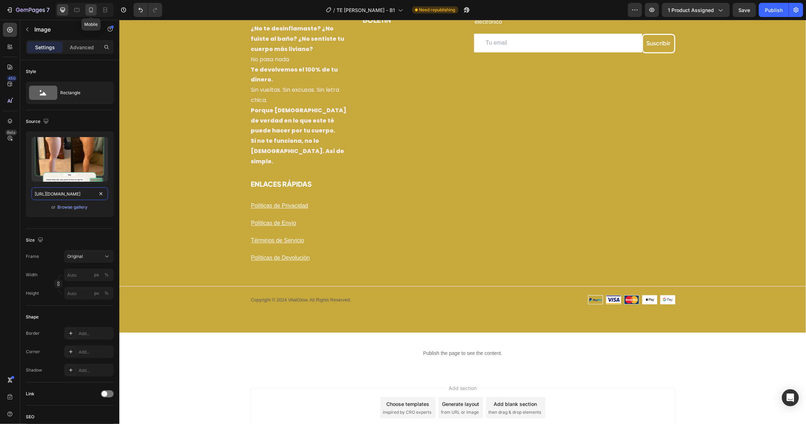
type input "[URL][DOMAIN_NAME]"
click at [93, 11] on icon at bounding box center [91, 9] width 4 height 5
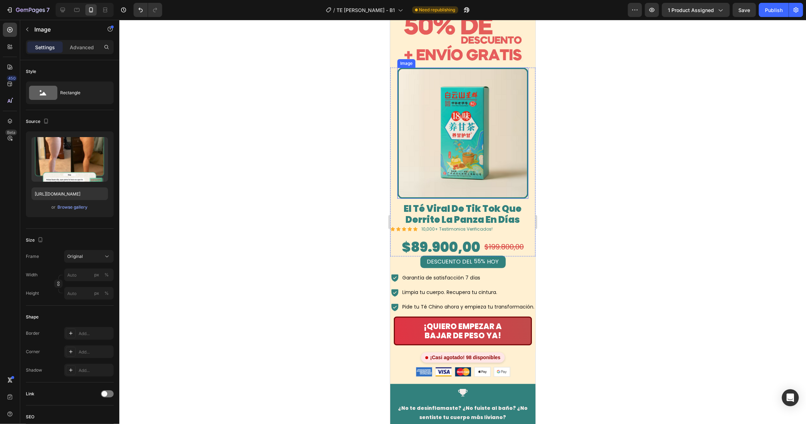
scroll to position [1955, 0]
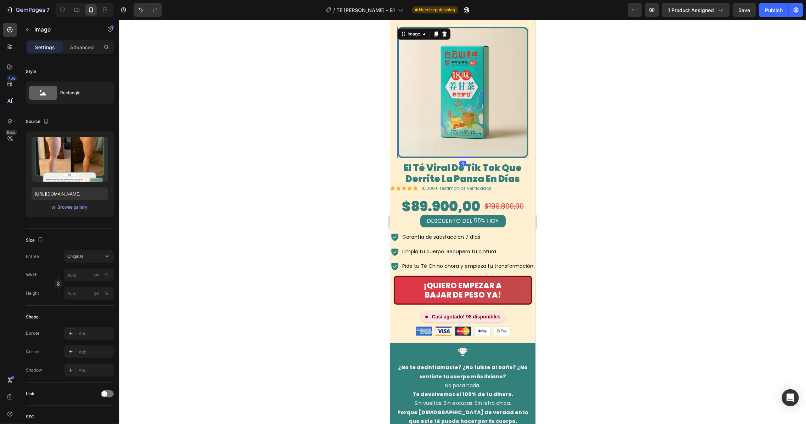
click at [437, 27] on img at bounding box center [462, 92] width 131 height 131
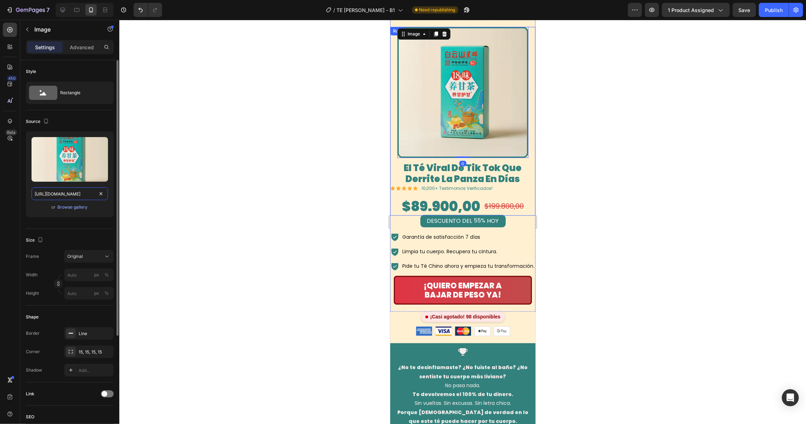
click at [77, 191] on input "[URL][DOMAIN_NAME]" at bounding box center [70, 193] width 77 height 13
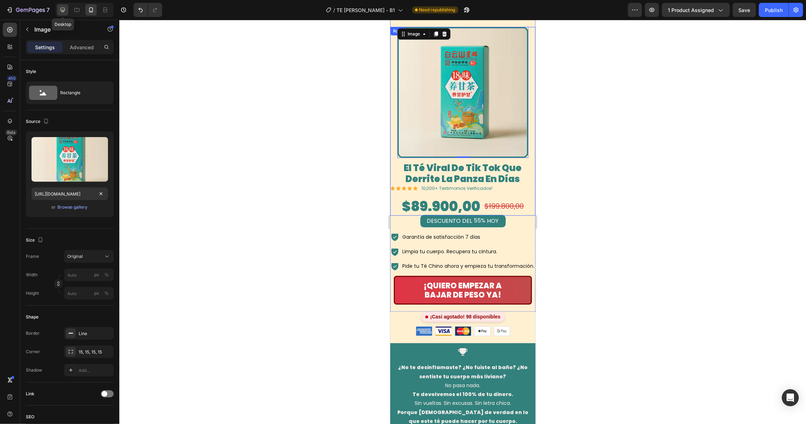
click at [58, 10] on div at bounding box center [62, 9] width 11 height 11
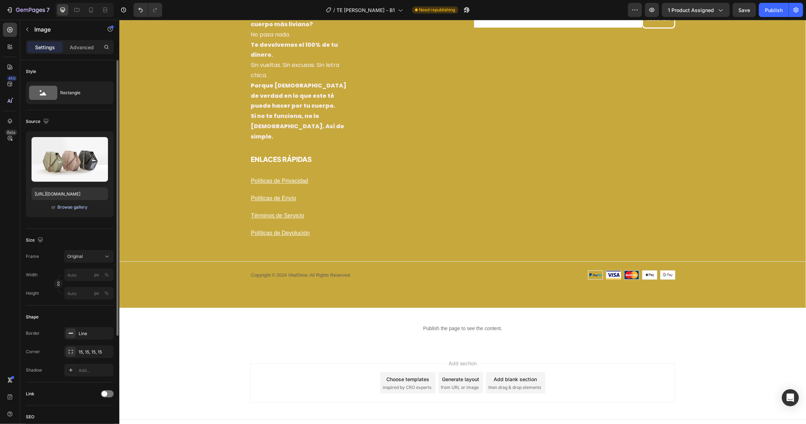
scroll to position [1068, 0]
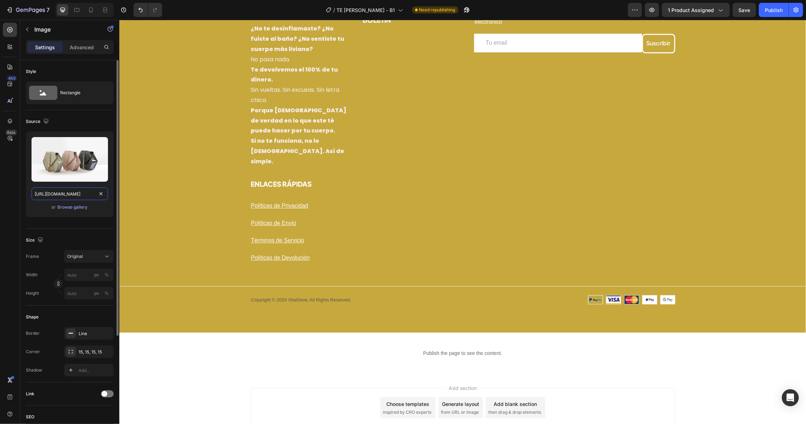
click at [76, 194] on input "[URL][DOMAIN_NAME]" at bounding box center [70, 193] width 77 height 13
paste input "[DOMAIN_NAME][URL]"
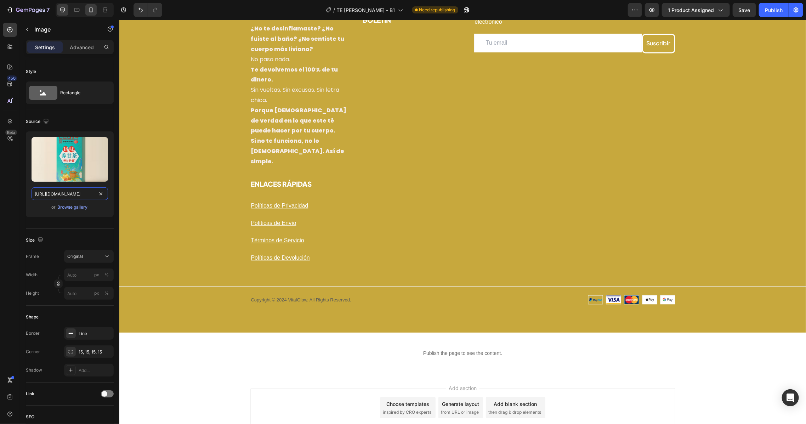
type input "[URL][DOMAIN_NAME]"
click at [88, 11] on icon at bounding box center [91, 9] width 7 height 7
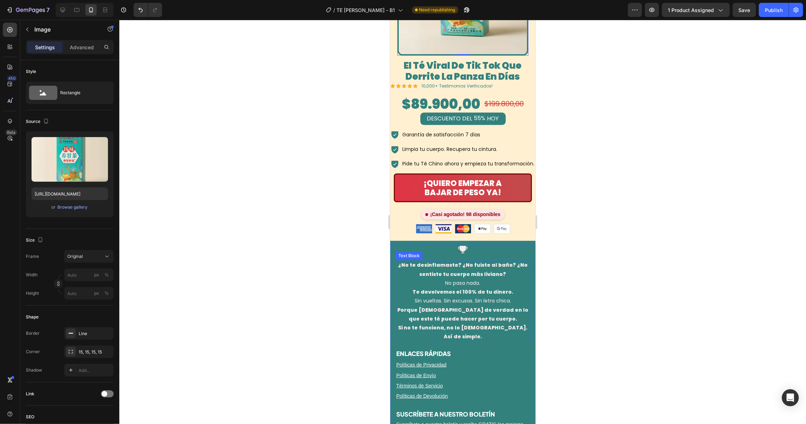
scroll to position [2134, 0]
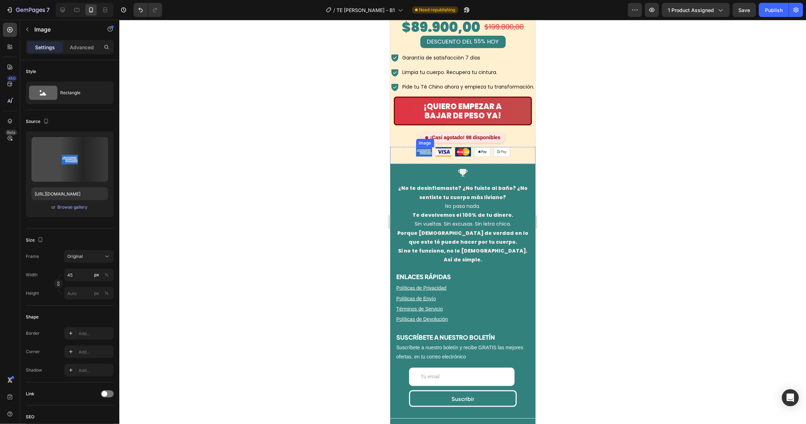
click at [424, 147] on img at bounding box center [424, 151] width 16 height 9
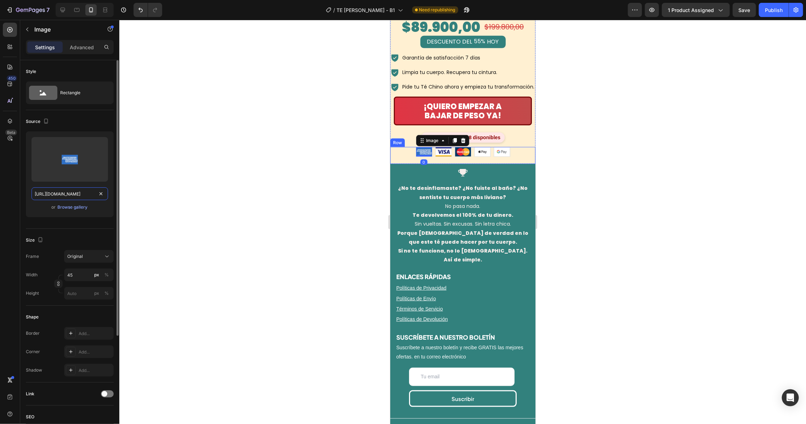
click at [76, 189] on input "[URL][DOMAIN_NAME]" at bounding box center [70, 193] width 77 height 13
click at [435, 147] on img at bounding box center [443, 151] width 16 height 9
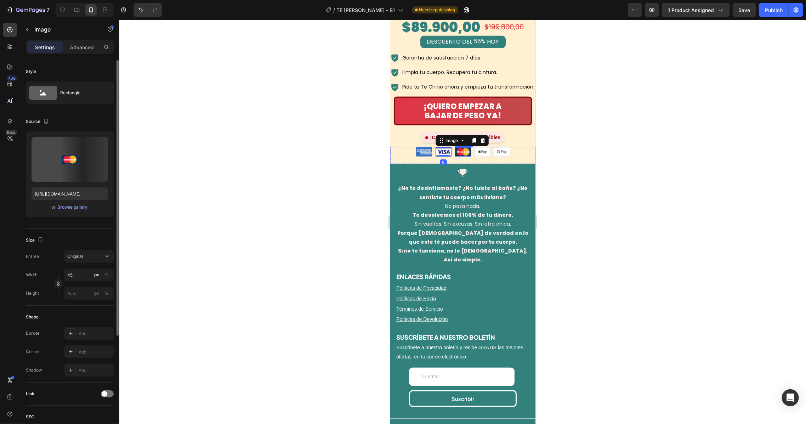
click at [455, 147] on img at bounding box center [463, 151] width 16 height 9
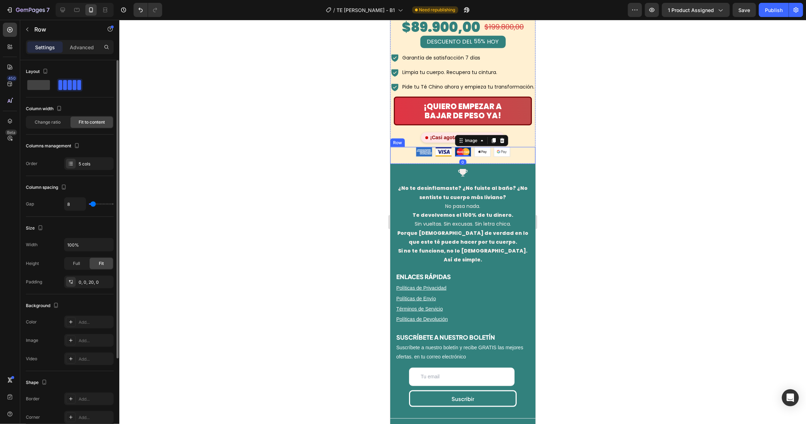
click at [403, 147] on div "Image Image Image 0 Image Image Row" at bounding box center [462, 155] width 145 height 17
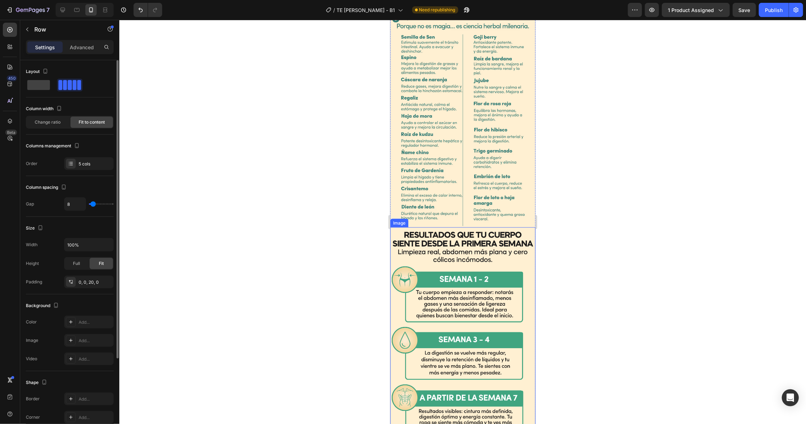
scroll to position [631, 0]
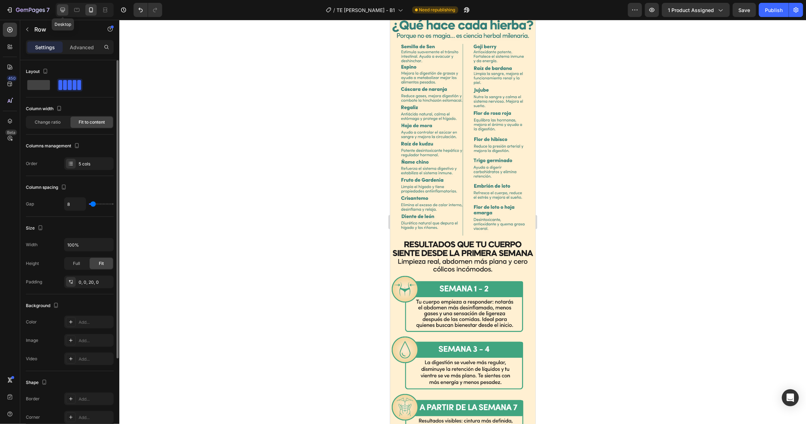
click at [64, 8] on icon at bounding box center [62, 9] width 7 height 7
type input "1200"
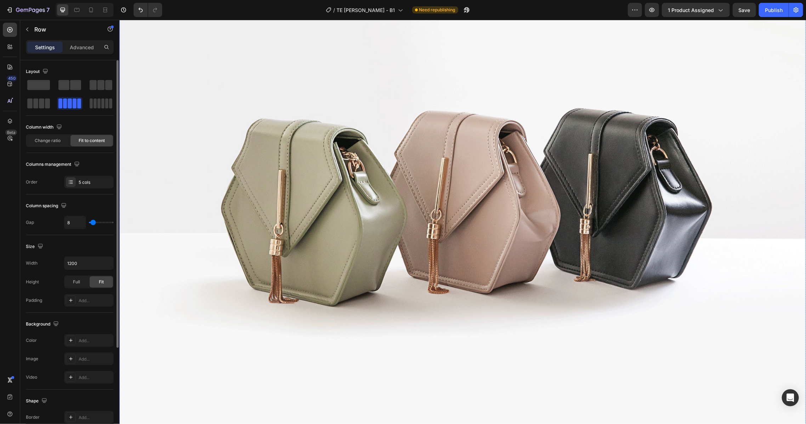
scroll to position [1756, 0]
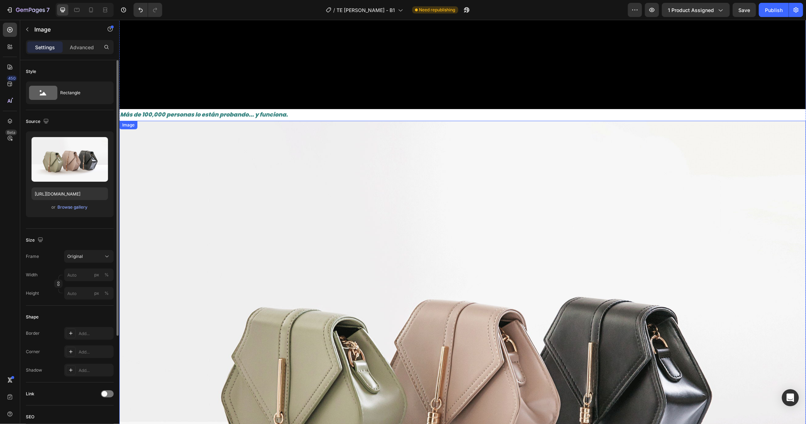
click at [467, 144] on img at bounding box center [462, 377] width 687 height 515
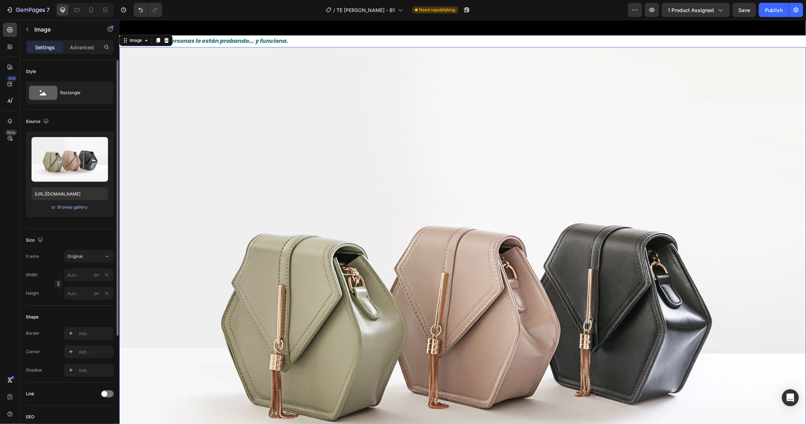
scroll to position [1945, 0]
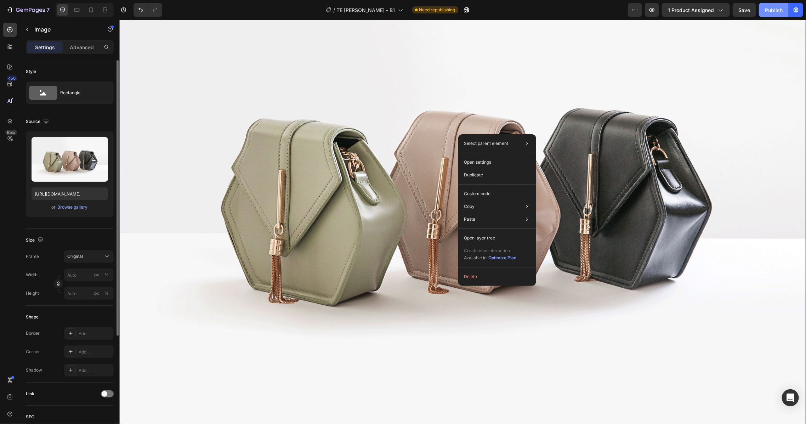
click at [774, 7] on div "Publish" at bounding box center [774, 9] width 18 height 7
